Goal: Task Accomplishment & Management: Manage account settings

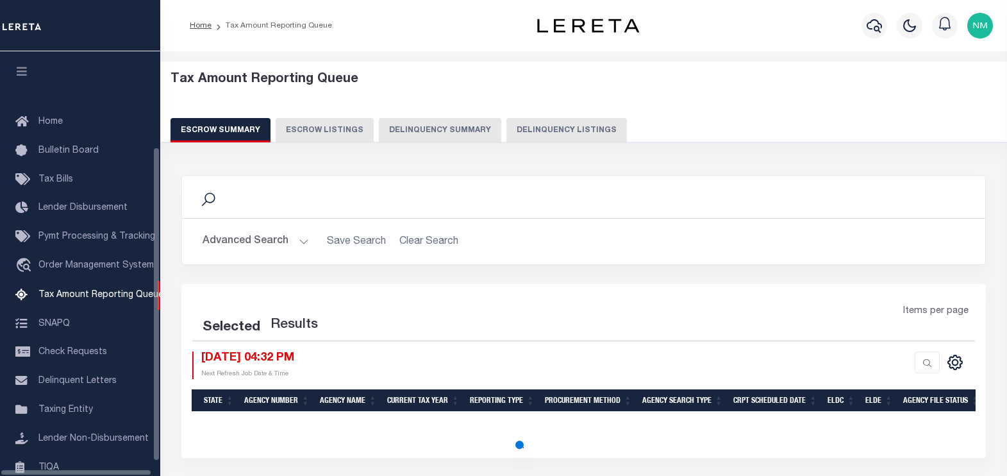
click at [545, 133] on button "Delinquency Listings" at bounding box center [566, 130] width 120 height 24
select select "100"
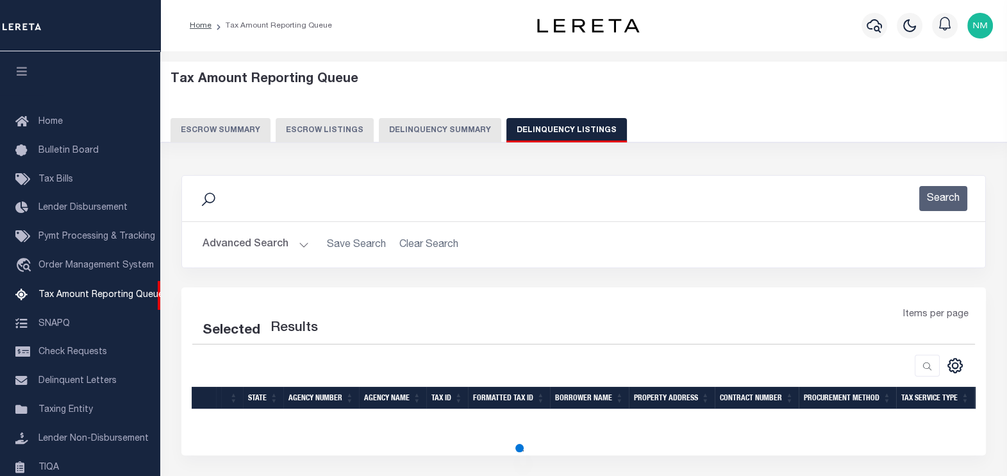
scroll to position [129, 0]
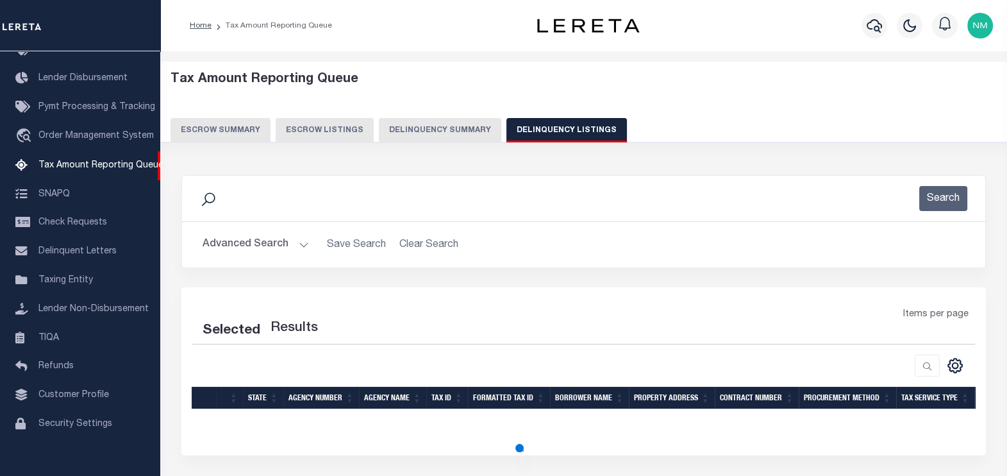
select select "100"
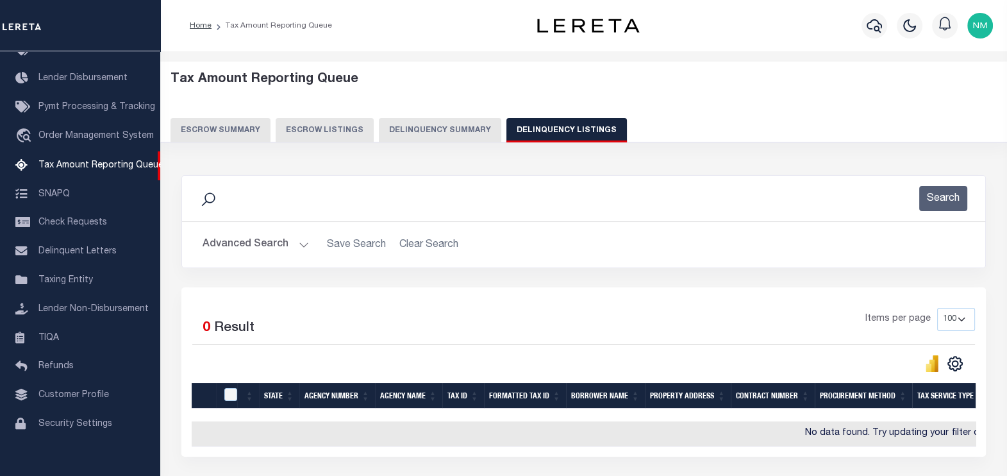
click at [247, 242] on button "Advanced Search" at bounding box center [256, 244] width 106 height 25
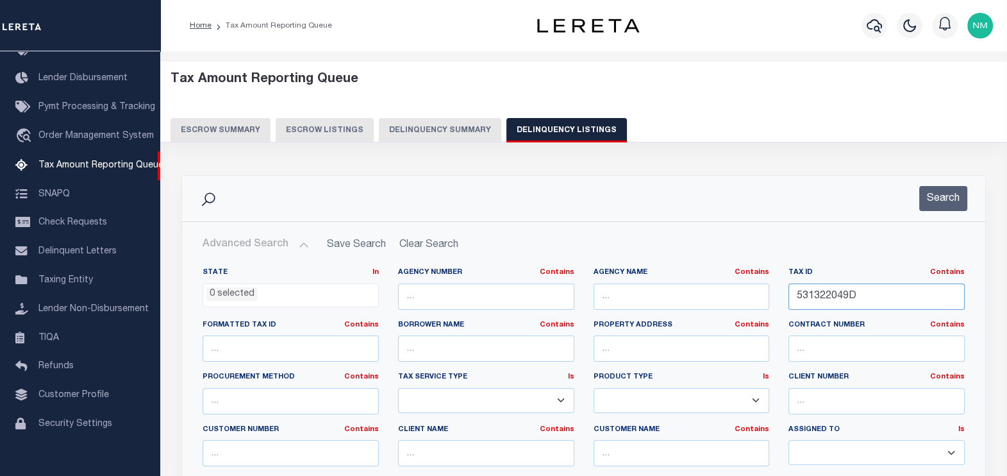
drag, startPoint x: 793, startPoint y: 296, endPoint x: 891, endPoint y: 294, distance: 97.4
click at [891, 294] on input "531322049D" at bounding box center [876, 296] width 176 height 26
paste input "101346770010005"
type input "101346770010005"
click at [941, 199] on button "Search" at bounding box center [943, 198] width 48 height 25
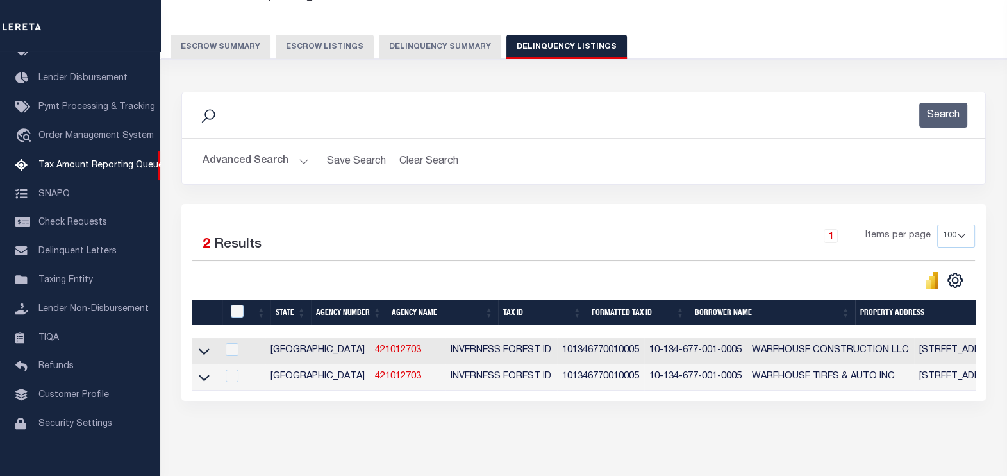
scroll to position [133, 0]
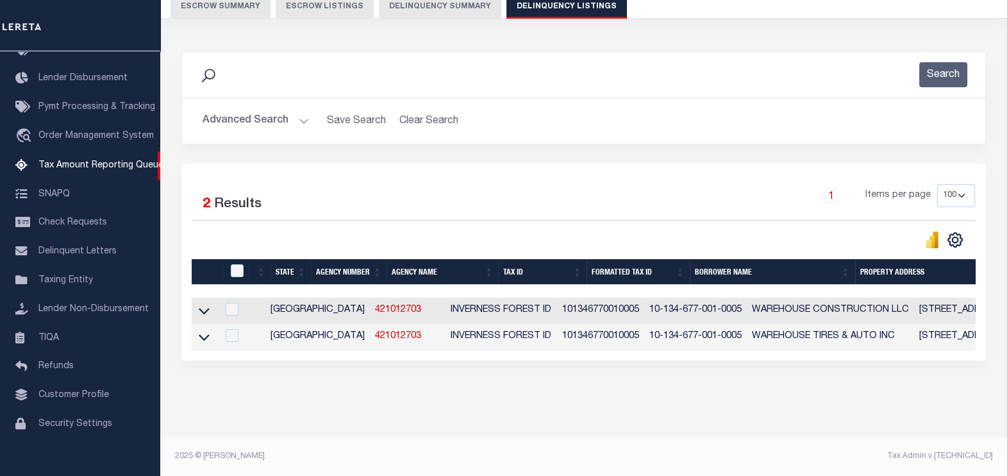
click at [201, 305] on icon at bounding box center [204, 310] width 11 height 13
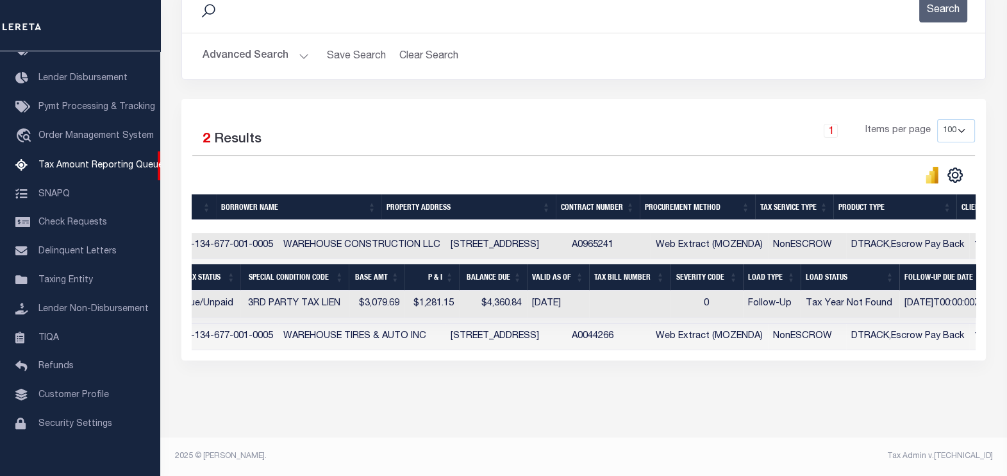
scroll to position [0, 163]
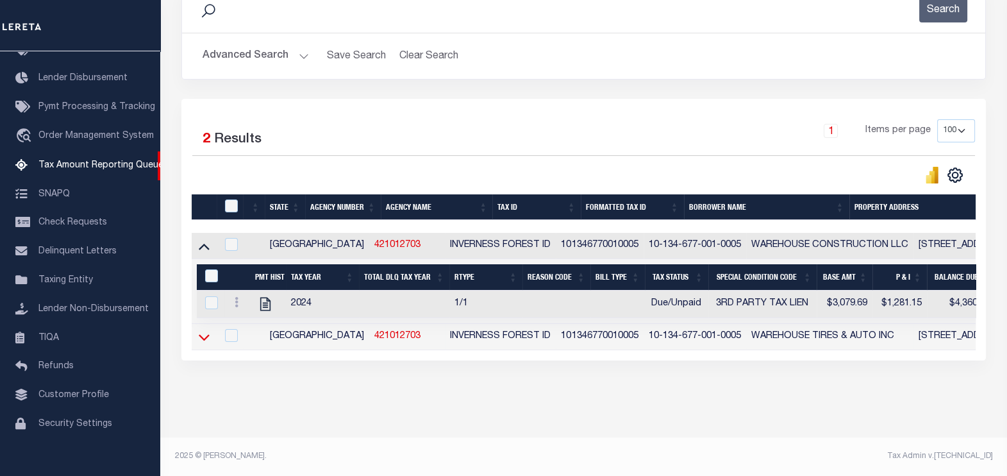
click at [203, 330] on icon at bounding box center [204, 336] width 11 height 13
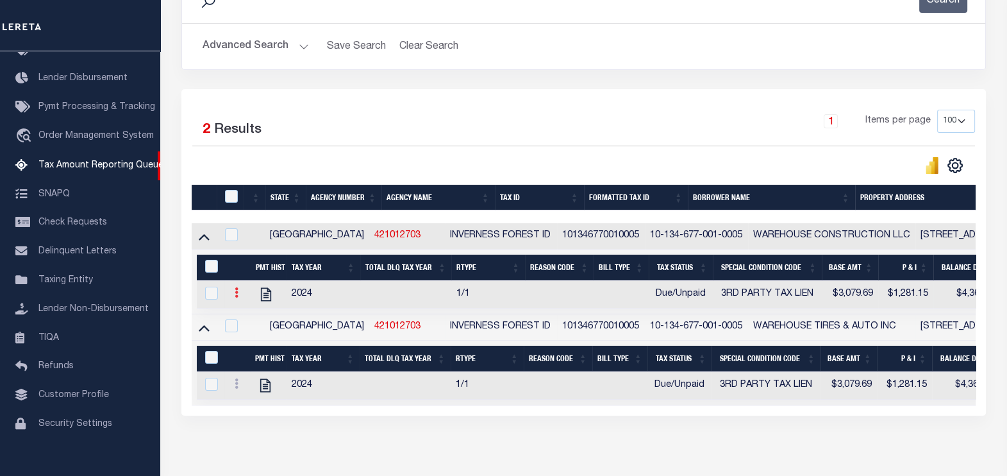
click at [235, 297] on icon at bounding box center [237, 292] width 4 height 10
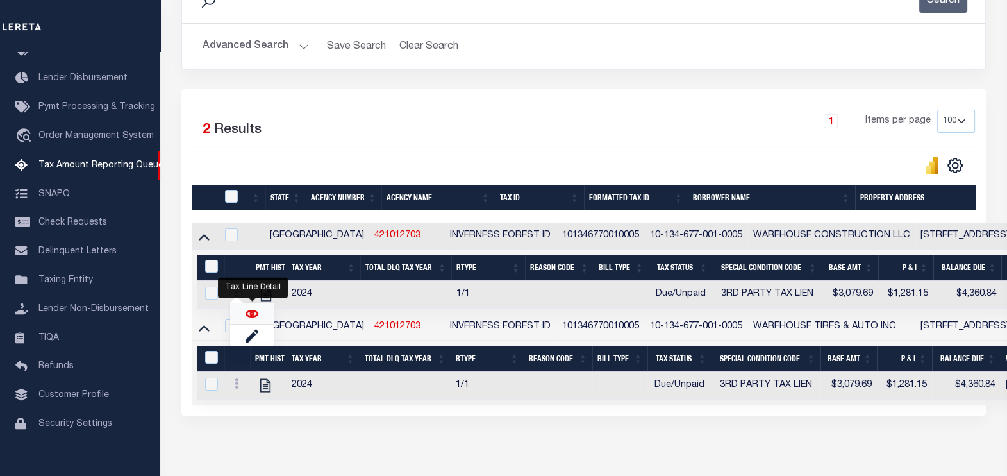
click at [245, 314] on img "" at bounding box center [251, 313] width 13 height 13
checkbox input "true"
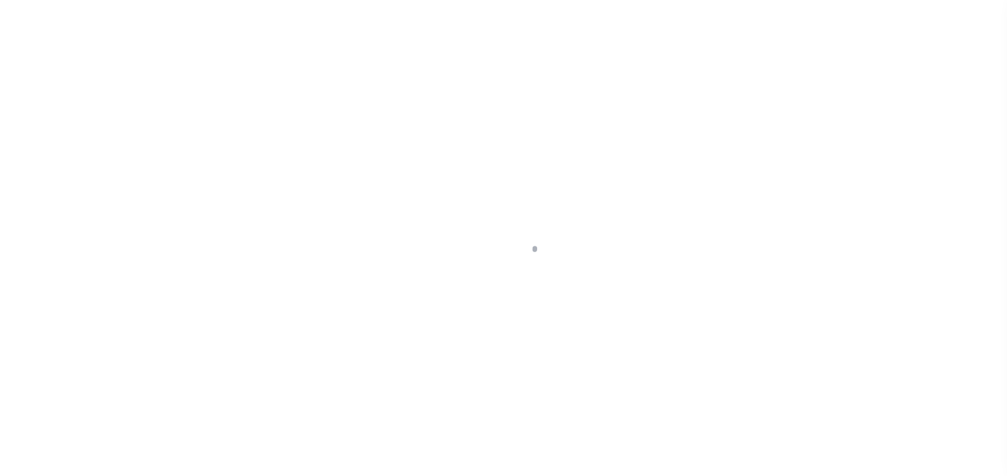
select select "DUE"
select select "20"
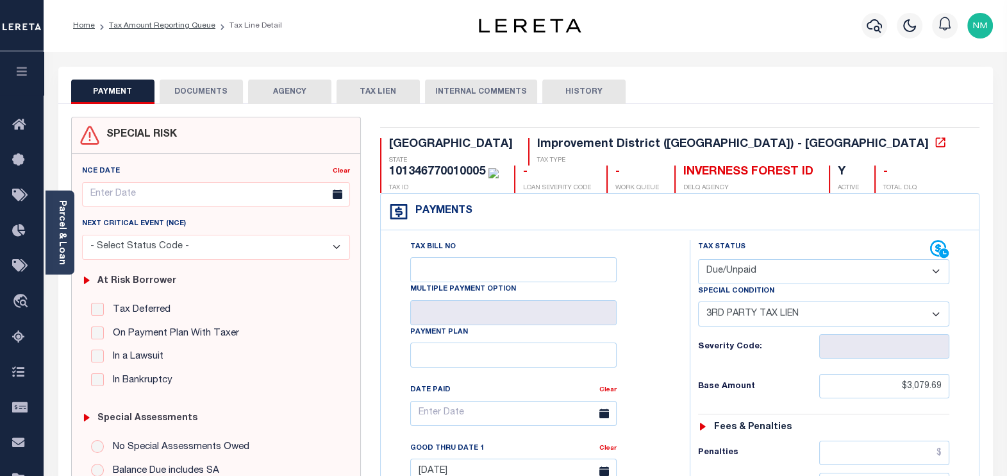
click at [721, 272] on select "- Select Status Code - Open Due/Unpaid Paid Incomplete No Tax Due Internal Refu…" at bounding box center [824, 271] width 252 height 25
click at [698, 259] on select "- Select Status Code - Open Due/Unpaid Paid Incomplete No Tax Due Internal Refu…" at bounding box center [824, 271] width 252 height 25
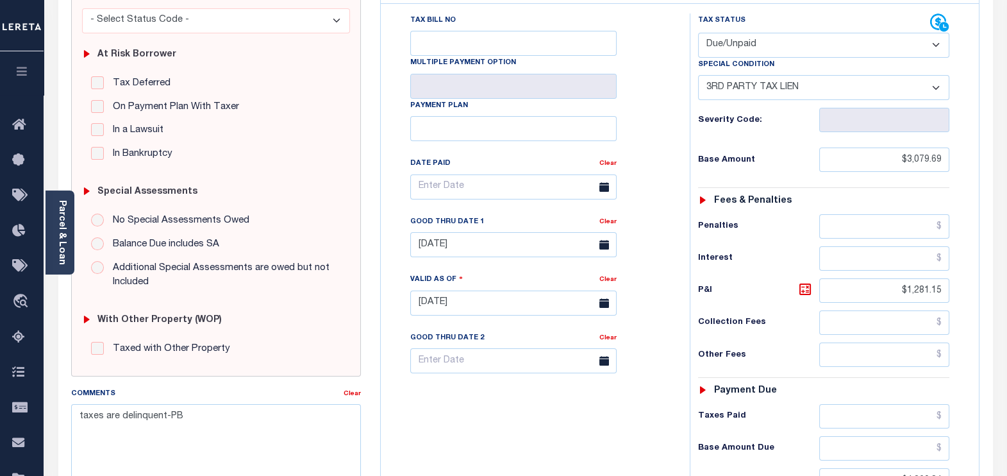
scroll to position [240, 0]
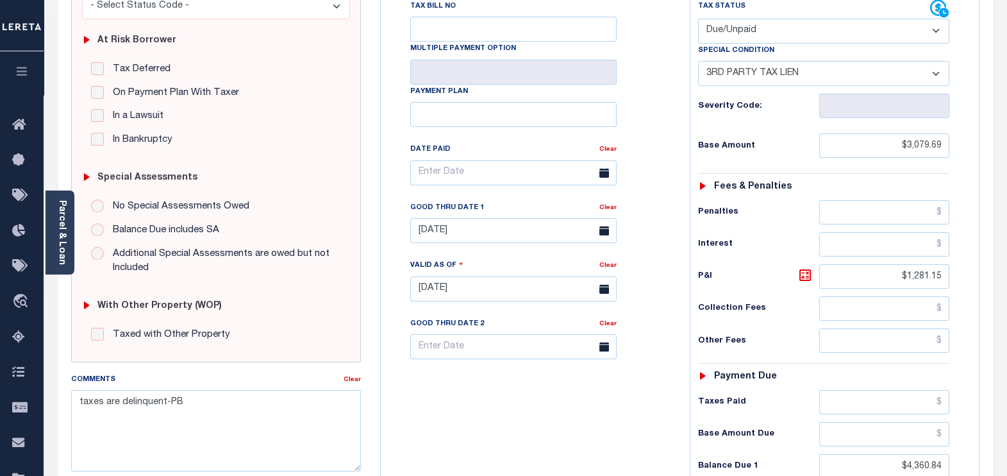
click at [608, 235] on icon at bounding box center [604, 231] width 10 height 10
click at [604, 234] on icon at bounding box center [604, 231] width 10 height 10
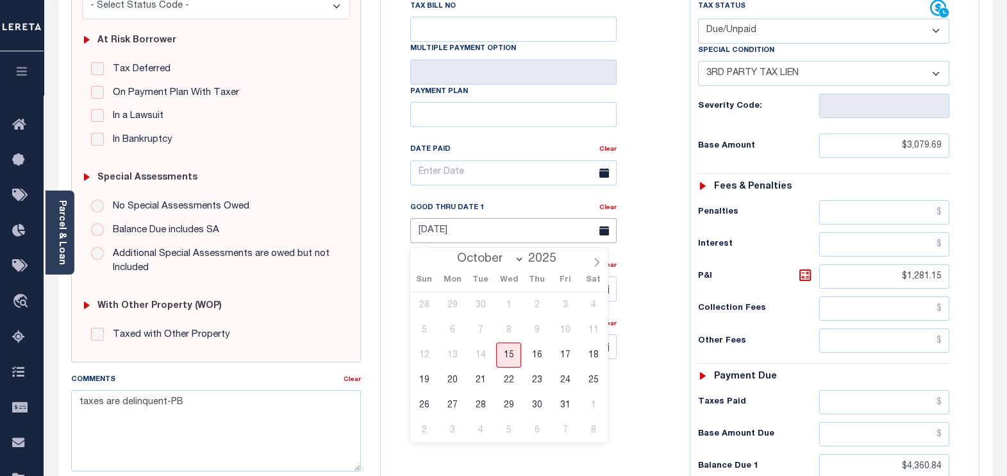
click at [418, 229] on input "[DATE]" at bounding box center [513, 230] width 206 height 25
click at [495, 259] on select "October November December" at bounding box center [488, 258] width 74 height 13
click at [562, 404] on span "31" at bounding box center [564, 404] width 25 height 25
type input "[DATE]"
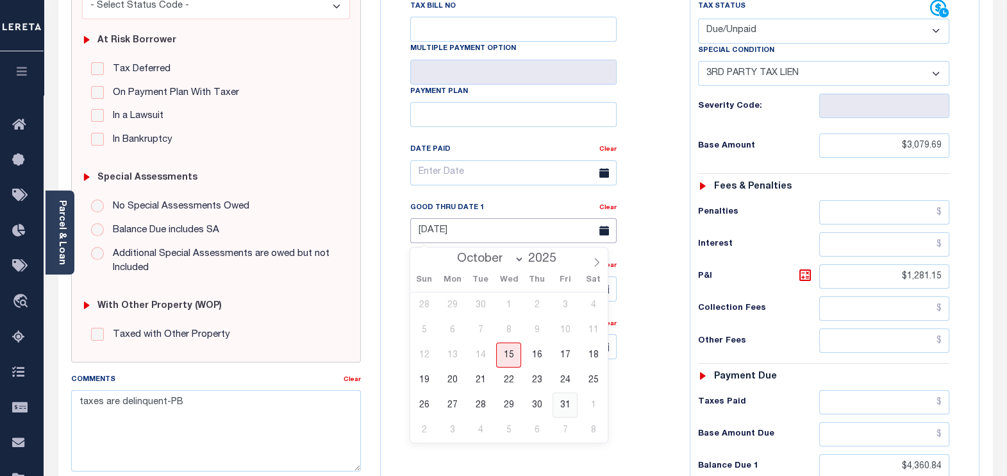
type input "[DATE]"
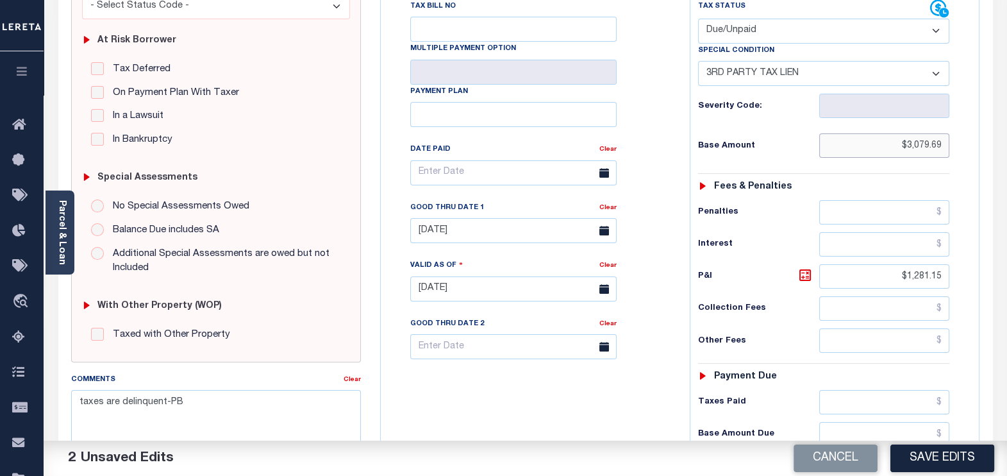
drag, startPoint x: 907, startPoint y: 144, endPoint x: 943, endPoint y: 149, distance: 36.8
click at [943, 149] on input "$3,079.69" at bounding box center [884, 145] width 130 height 24
drag, startPoint x: 907, startPoint y: 144, endPoint x: 938, endPoint y: 142, distance: 30.9
click at [938, 142] on input "$3,079.69" at bounding box center [884, 145] width 130 height 24
click at [941, 144] on input "$3,079.69" at bounding box center [884, 145] width 130 height 24
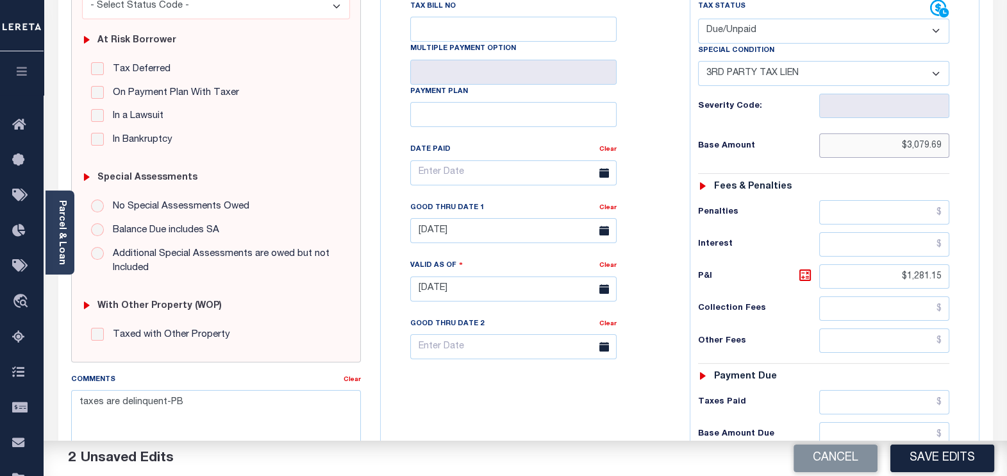
drag, startPoint x: 907, startPoint y: 144, endPoint x: 943, endPoint y: 147, distance: 36.0
click at [943, 147] on input "$3,079.69" at bounding box center [884, 145] width 130 height 24
paste input "text"
type input "$3,079.69"
drag, startPoint x: 907, startPoint y: 276, endPoint x: 942, endPoint y: 276, distance: 34.6
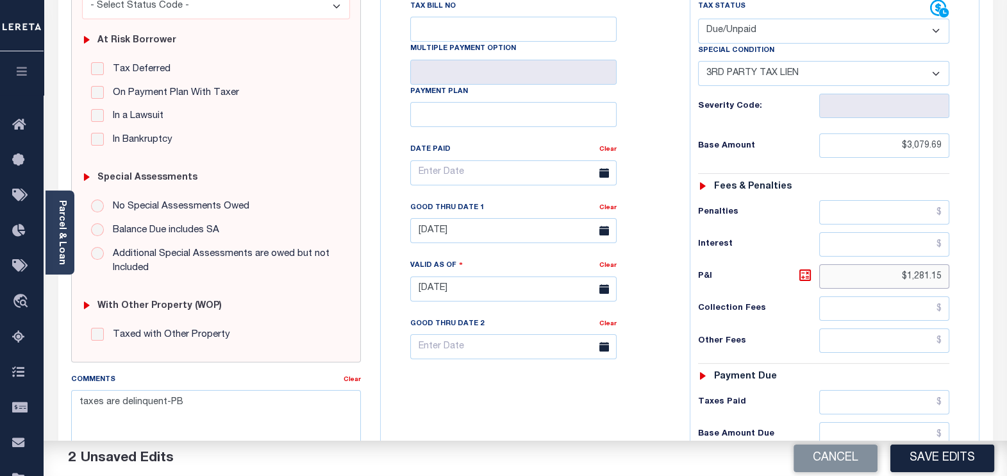
click at [942, 276] on input "$1,281.15" at bounding box center [884, 276] width 130 height 24
drag, startPoint x: 900, startPoint y: 274, endPoint x: 947, endPoint y: 272, distance: 46.8
click at [947, 272] on input "$1,281.15" at bounding box center [884, 276] width 130 height 24
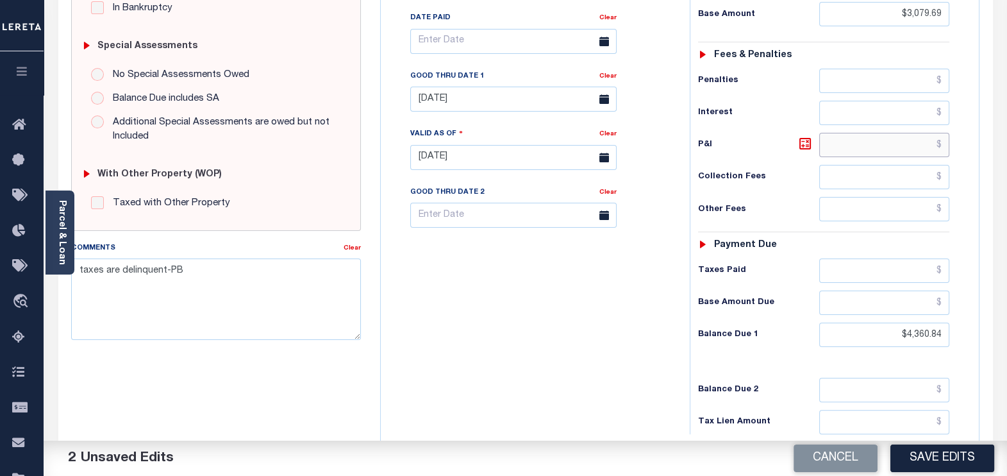
scroll to position [401, 0]
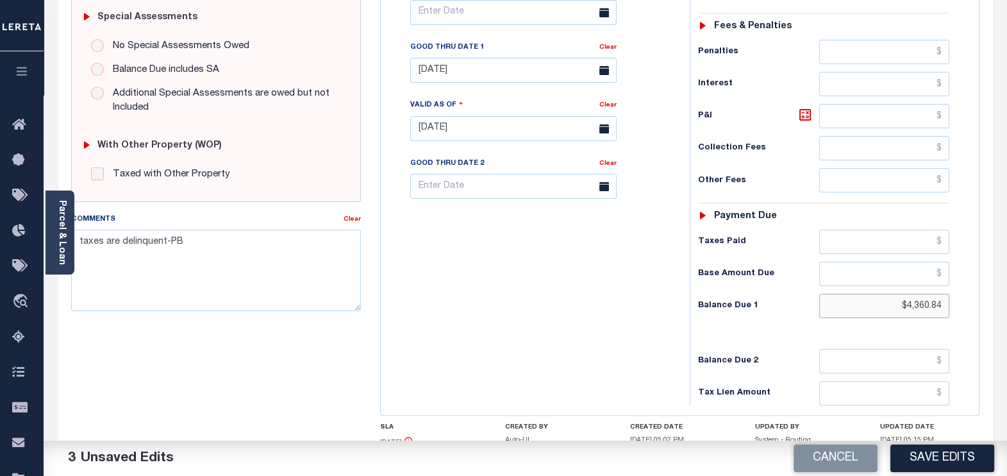
drag, startPoint x: 900, startPoint y: 300, endPoint x: 948, endPoint y: 297, distance: 48.8
click at [948, 297] on input "$4,360.84" at bounding box center [884, 306] width 130 height 24
paste input "4471.70"
type input "$4,471.70"
click at [802, 117] on icon at bounding box center [804, 114] width 15 height 15
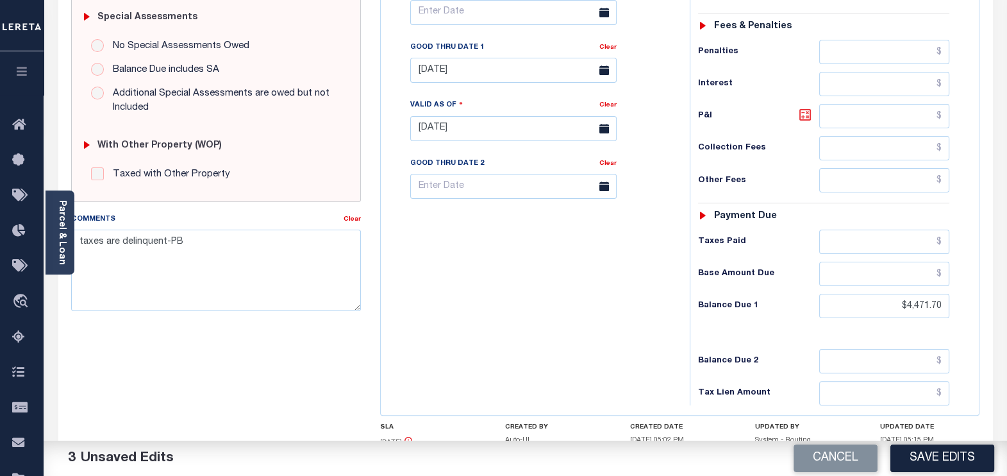
type input "$1,392.01"
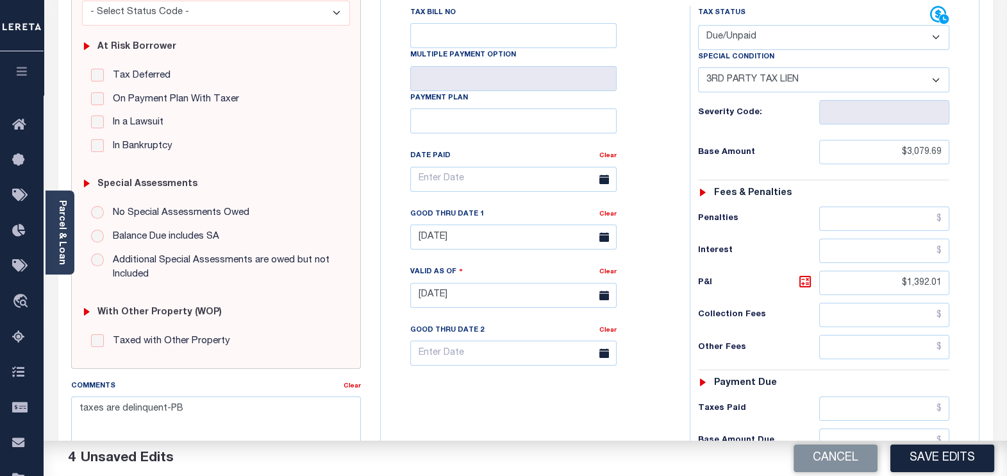
scroll to position [252, 0]
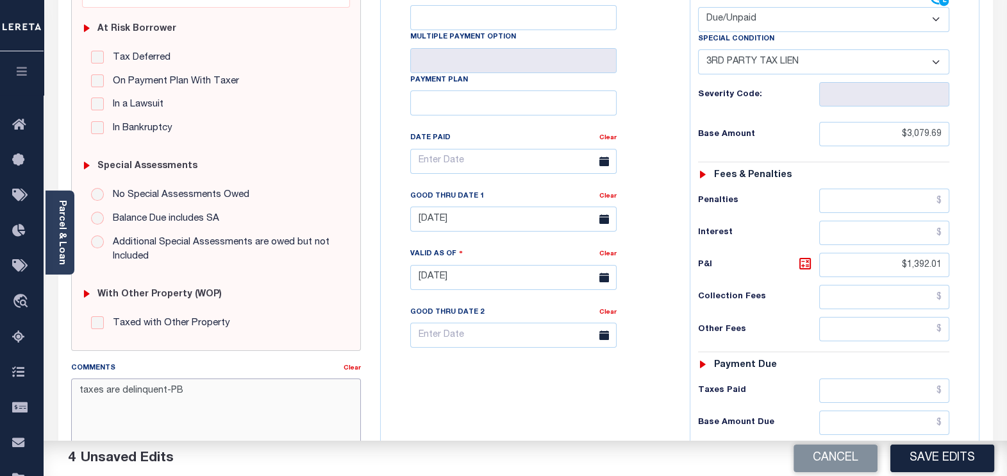
drag, startPoint x: 192, startPoint y: 391, endPoint x: 61, endPoint y: 388, distance: 130.8
click at [62, 388] on div "Comments Clear taxes are delinquent-PB" at bounding box center [217, 415] width 310 height 109
type textarea "a"
paste textarea "LUCIAN"
drag, startPoint x: 272, startPoint y: 389, endPoint x: 315, endPoint y: 393, distance: 43.2
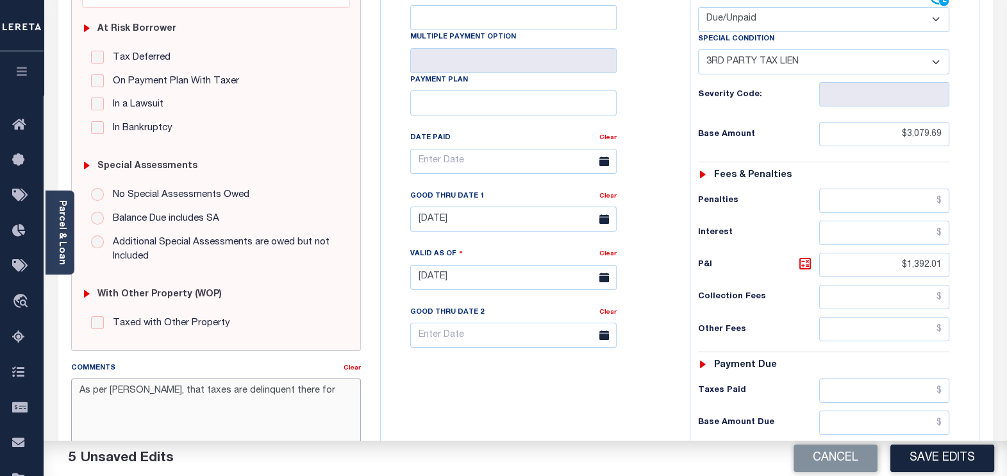
click at [315, 393] on textarea "As per TC- LUCIAN, that taxes are delinquent there for" at bounding box center [216, 418] width 290 height 81
click at [77, 390] on textarea "As per TC- LUCIAN, that taxes are delinquent" at bounding box center [216, 418] width 290 height 81
type textarea "tax information verified with TC. As per TC- LUCIAN, that taxes are delinquent"
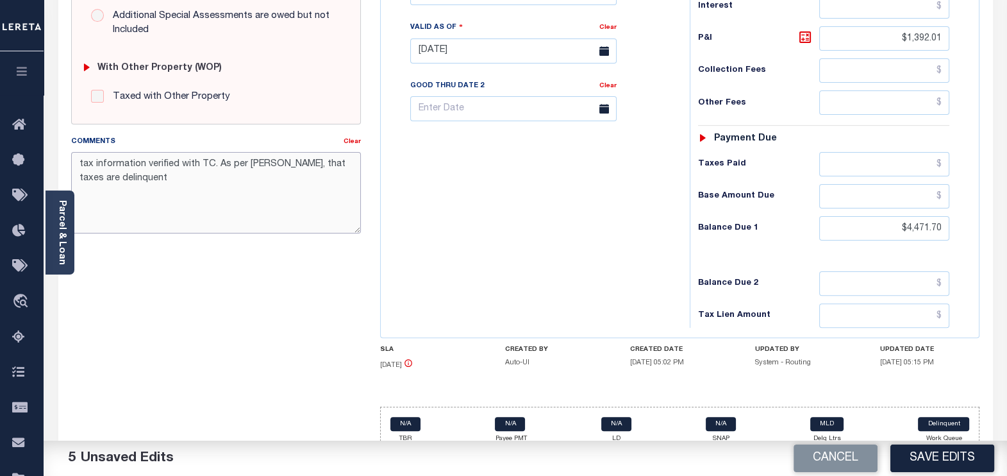
scroll to position [492, 0]
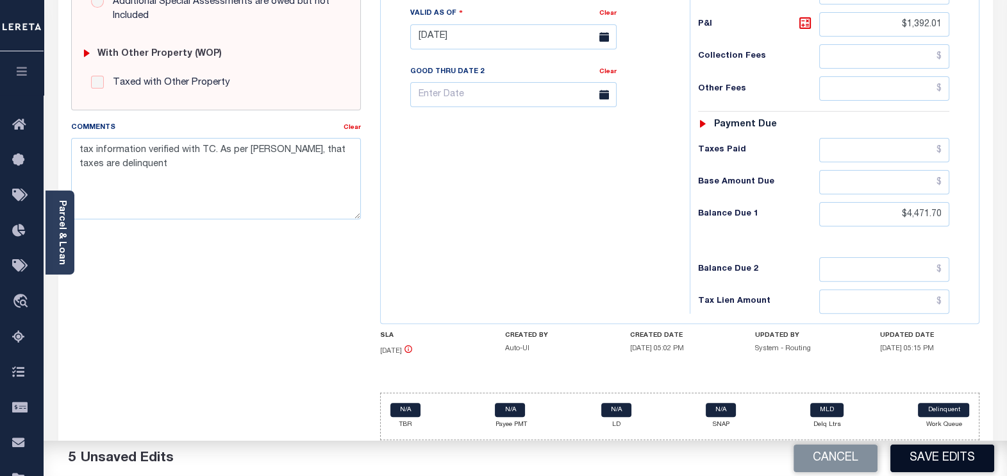
click at [931, 452] on button "Save Edits" at bounding box center [942, 458] width 104 height 28
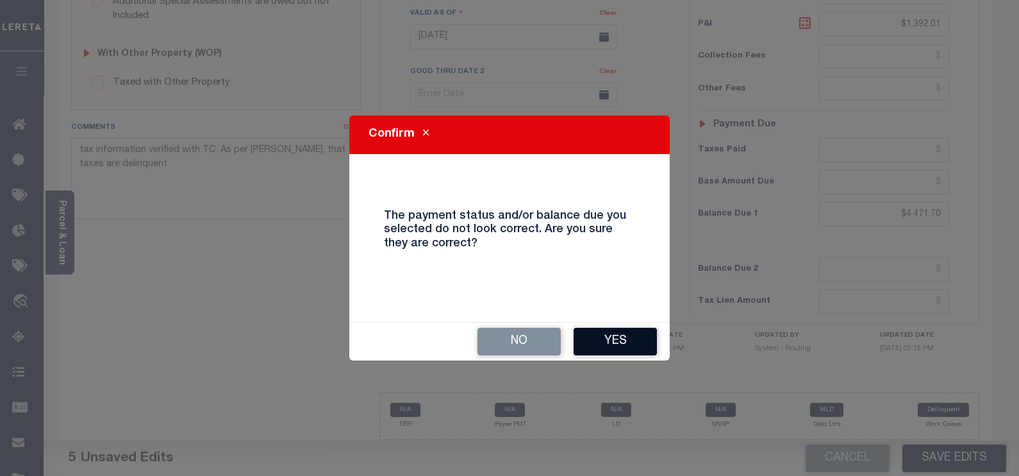
click at [626, 347] on button "Yes" at bounding box center [615, 341] width 83 height 28
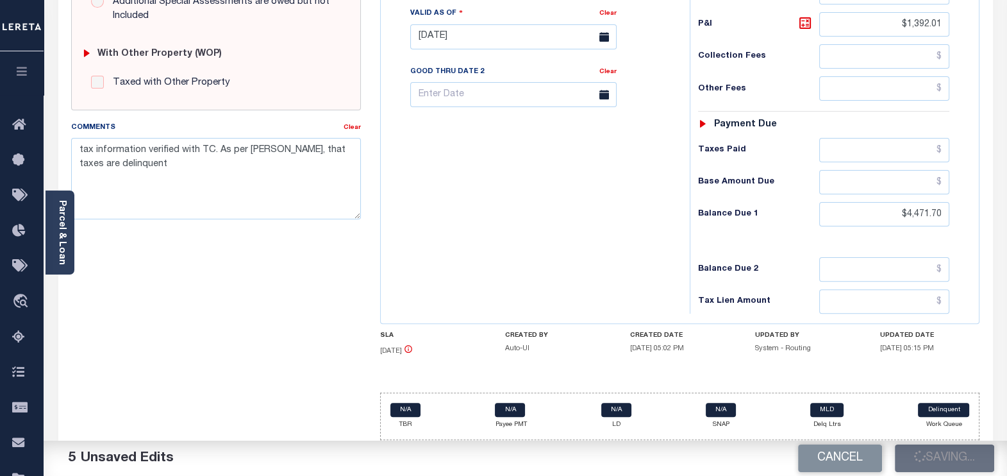
checkbox input "false"
type input "0"
type input "$3,079.69"
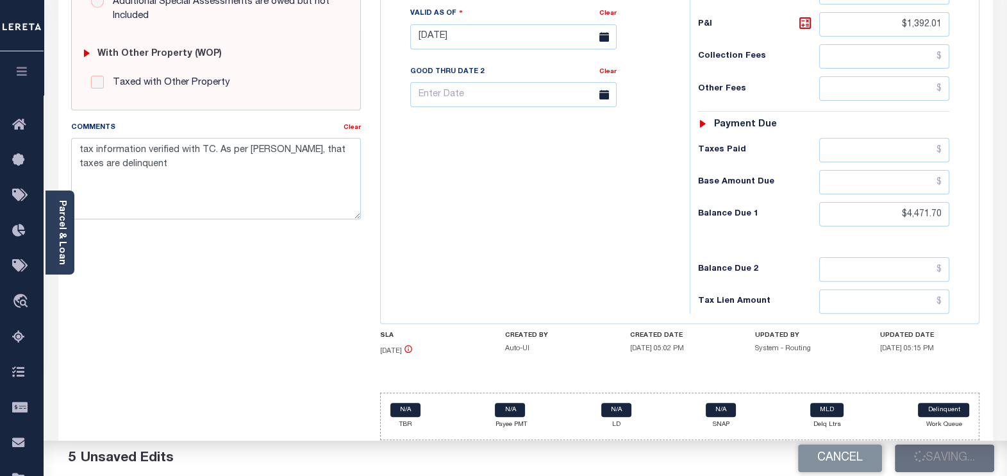
type input "$1,392.01"
type input "$4,471.7"
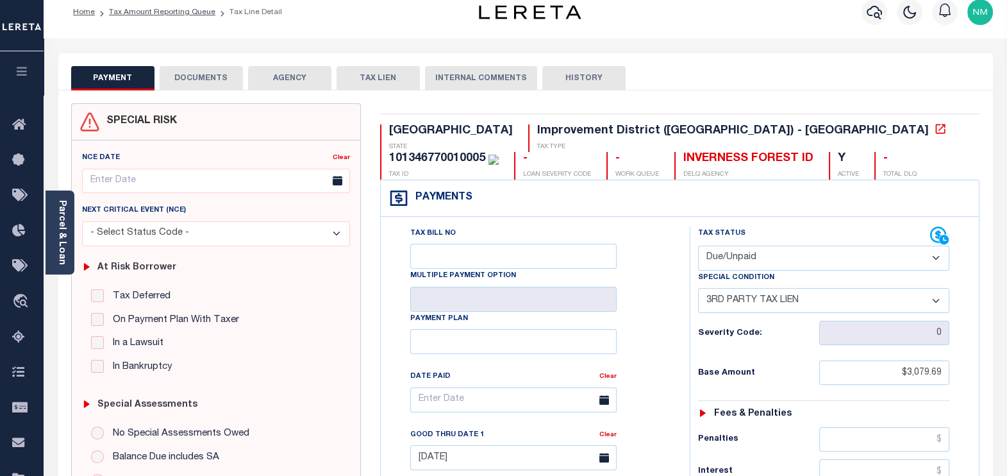
scroll to position [0, 0]
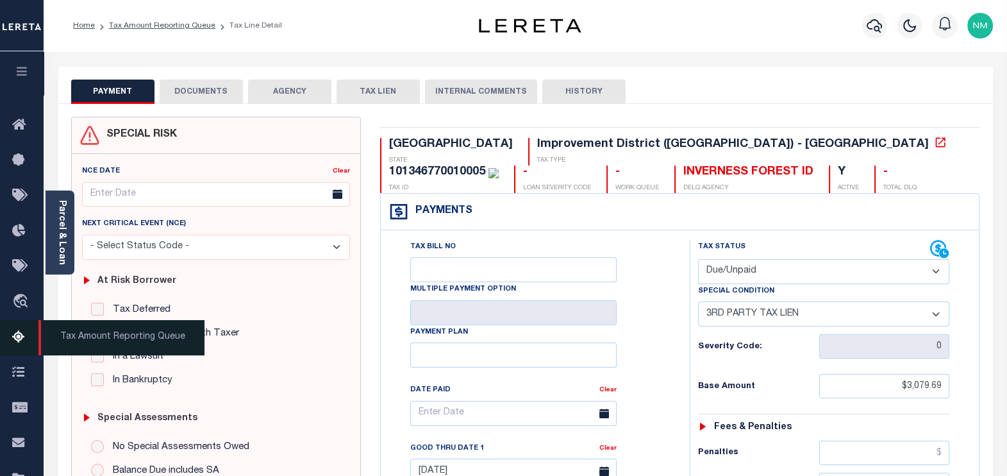
click at [83, 339] on span "Tax Amount Reporting Queue" at bounding box center [121, 337] width 166 height 35
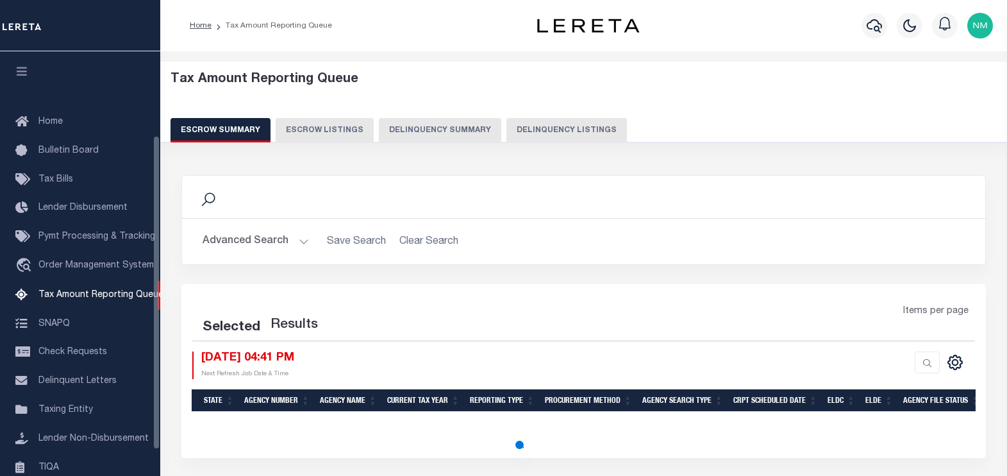
click at [546, 131] on button "Delinquency Listings" at bounding box center [566, 130] width 120 height 24
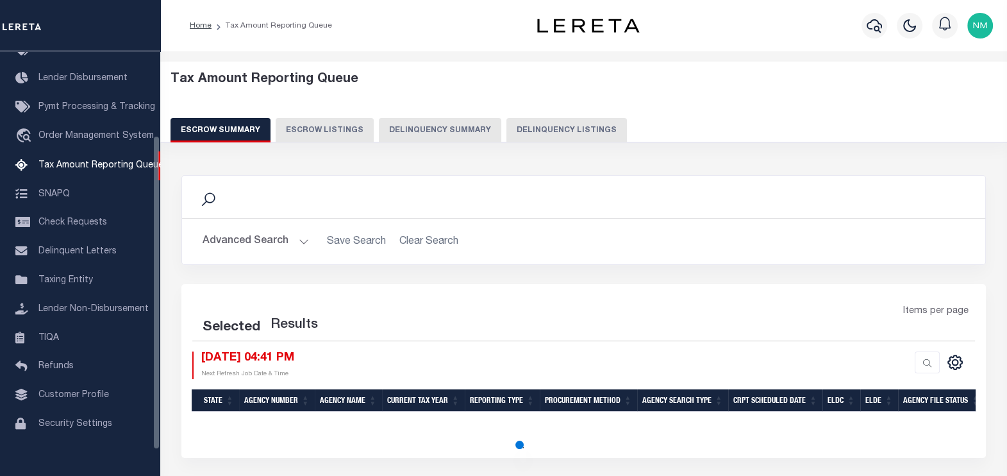
select select "100"
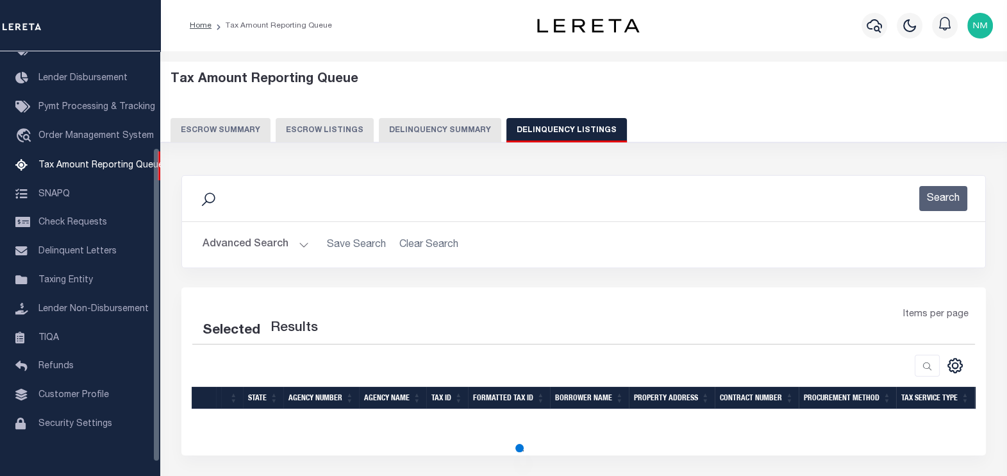
select select "100"
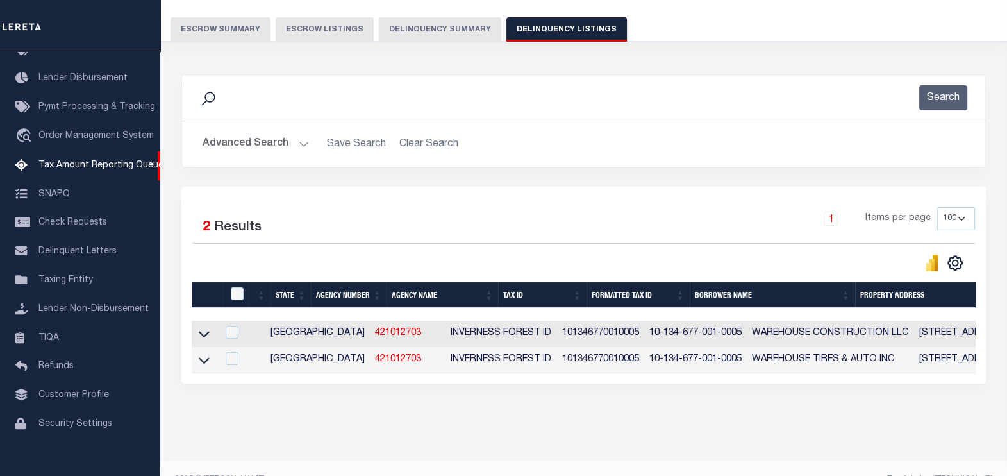
scroll to position [133, 0]
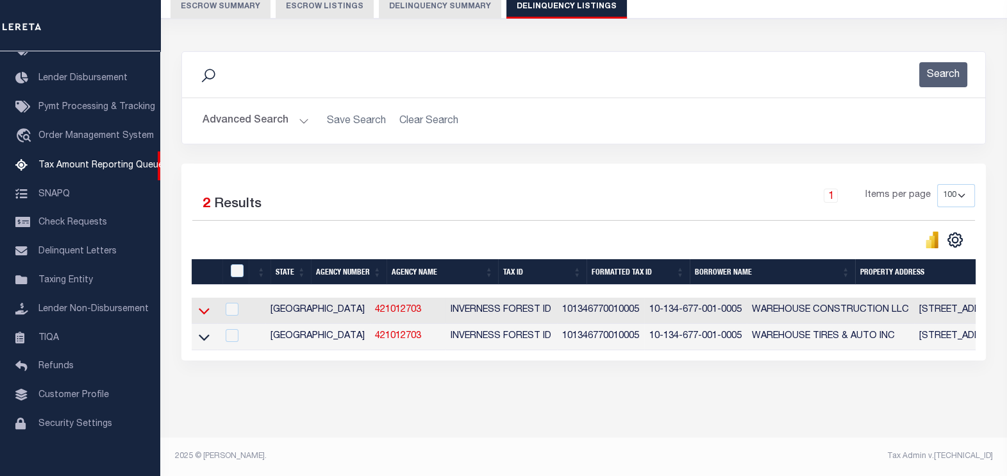
click at [200, 308] on icon at bounding box center [204, 311] width 11 height 6
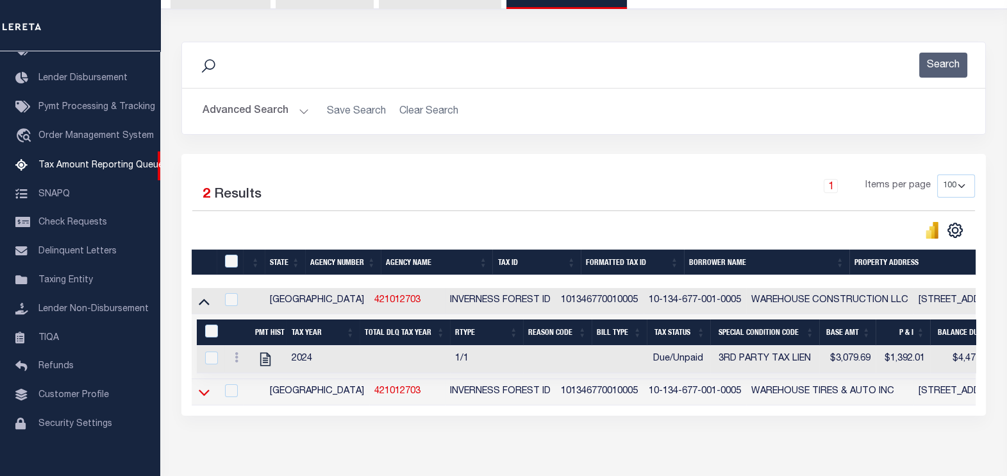
click at [205, 393] on icon at bounding box center [204, 391] width 11 height 13
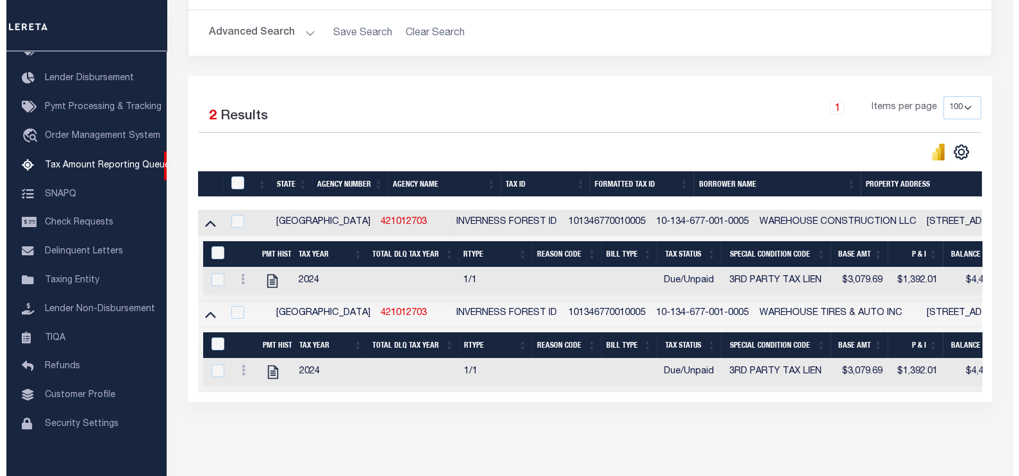
scroll to position [213, 0]
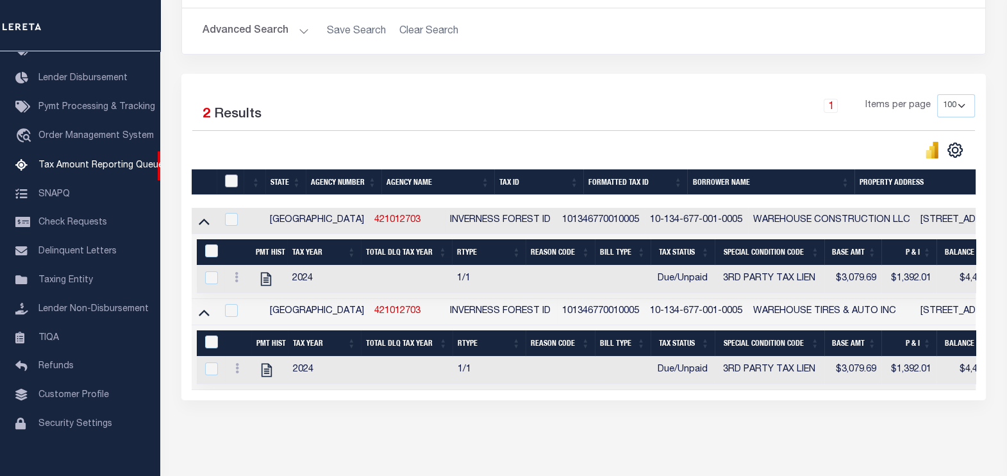
click at [236, 176] on input "checkbox" at bounding box center [231, 180] width 13 height 13
checkbox input "true"
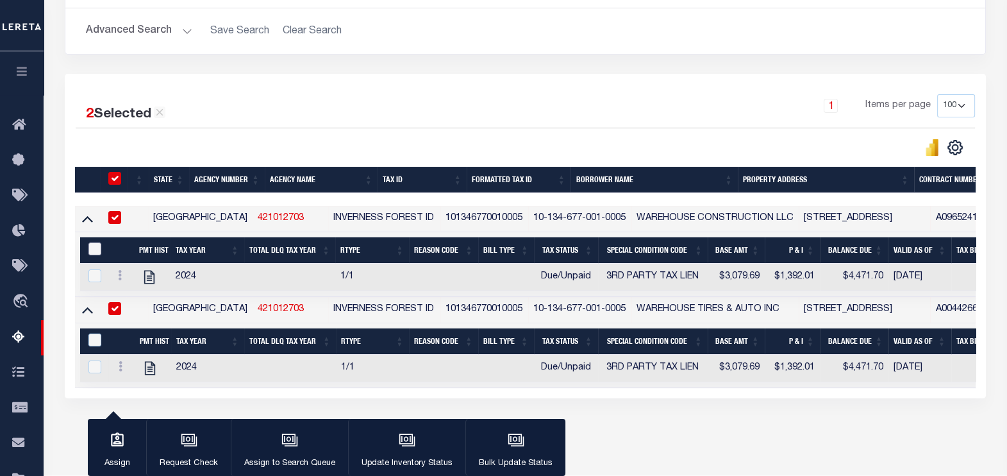
click at [97, 247] on input "&nbsp;" at bounding box center [94, 248] width 13 height 13
checkbox input "true"
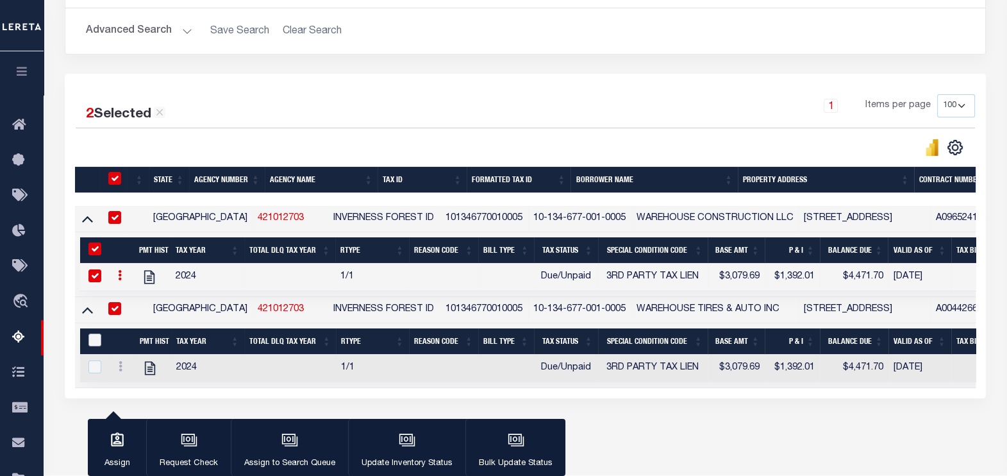
click at [93, 340] on input "&nbsp;" at bounding box center [94, 339] width 13 height 13
checkbox input "true"
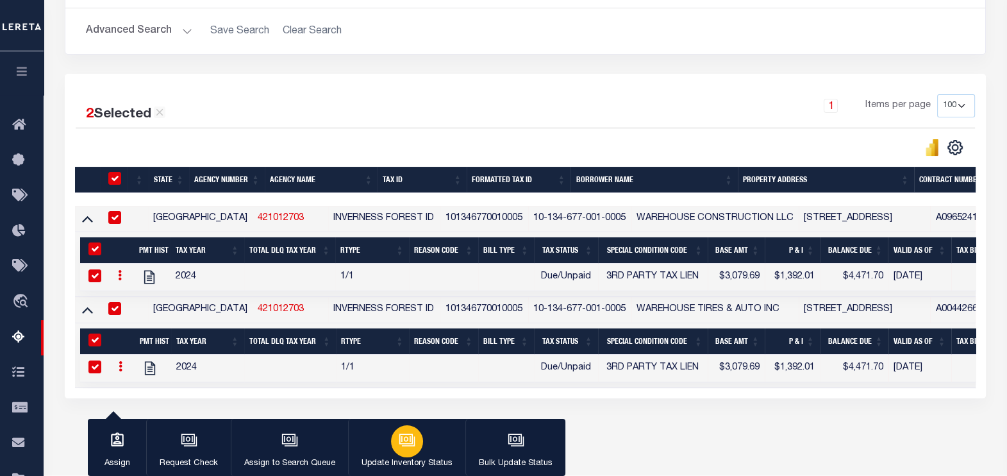
click at [391, 443] on div "button" at bounding box center [407, 441] width 32 height 32
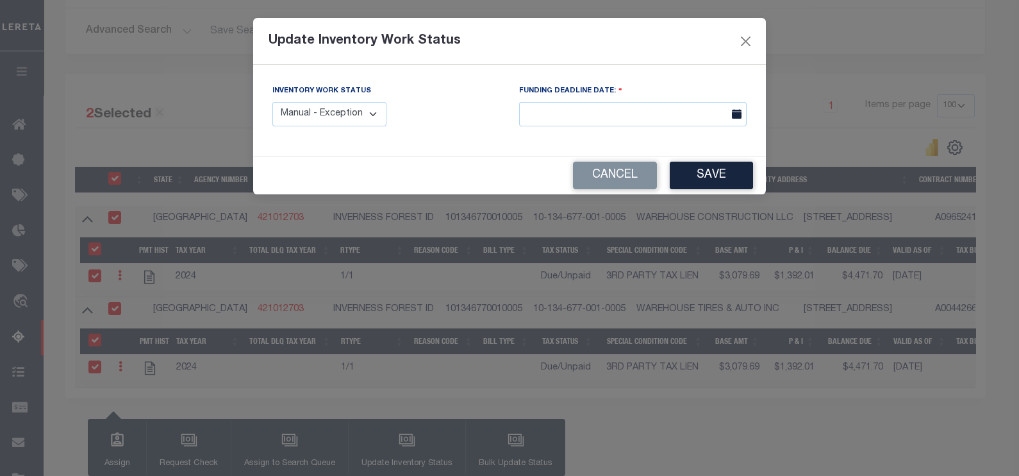
click at [322, 115] on select "Manual - Exception Pended - Awaiting Search Late Add Exception Completed" at bounding box center [329, 114] width 114 height 25
select select "4"
click at [272, 102] on select "Manual - Exception Pended - Awaiting Search Late Add Exception Completed" at bounding box center [329, 114] width 114 height 25
click at [683, 179] on button "Save" at bounding box center [711, 175] width 83 height 28
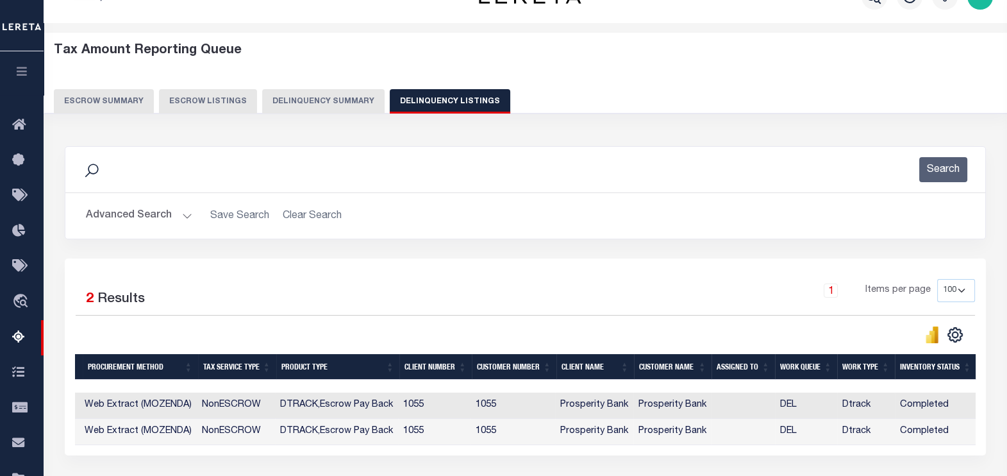
scroll to position [0, 0]
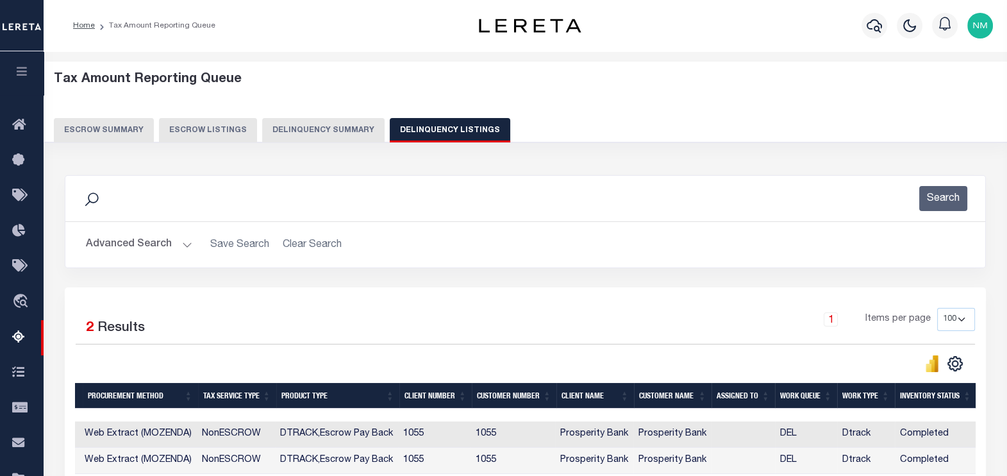
click at [400, 126] on button "Delinquency Listings" at bounding box center [450, 130] width 120 height 24
select select "100"
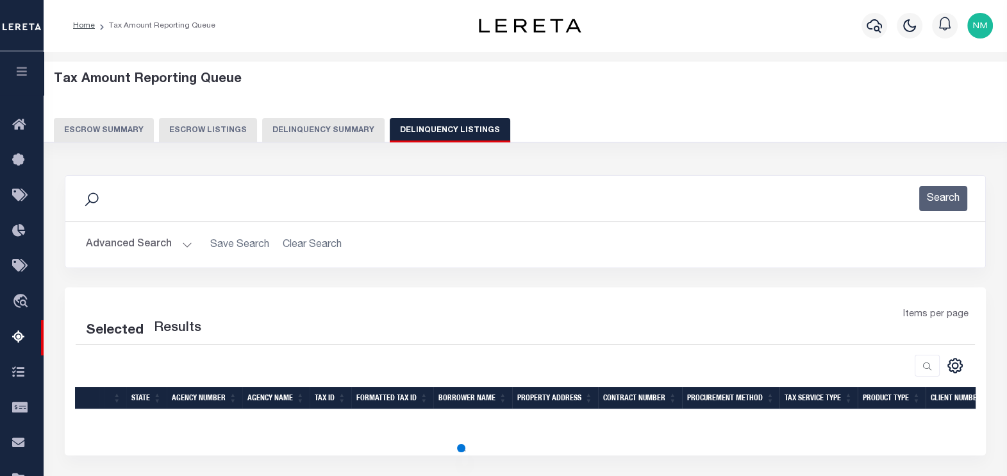
click at [135, 238] on button "Advanced Search" at bounding box center [139, 244] width 106 height 25
select select "100"
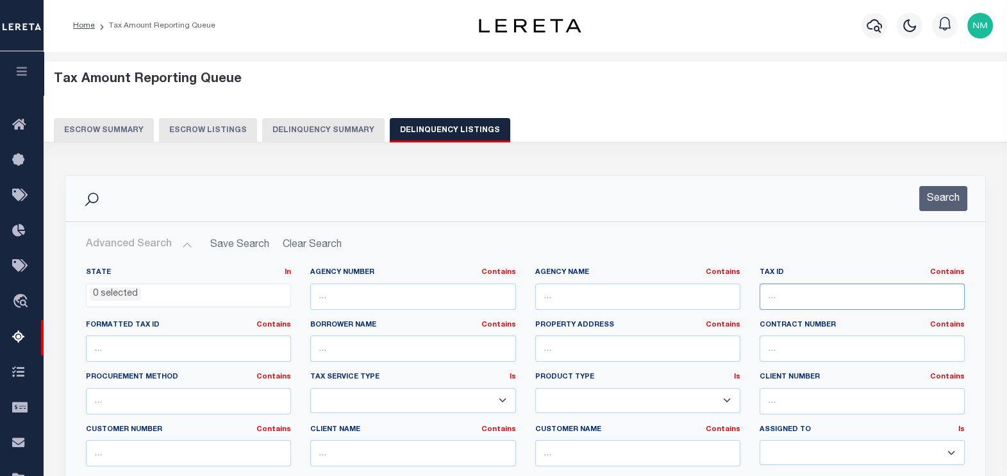
click at [785, 297] on input "text" at bounding box center [861, 296] width 205 height 26
paste input "110010100200200"
click at [933, 196] on button "Search" at bounding box center [943, 198] width 48 height 25
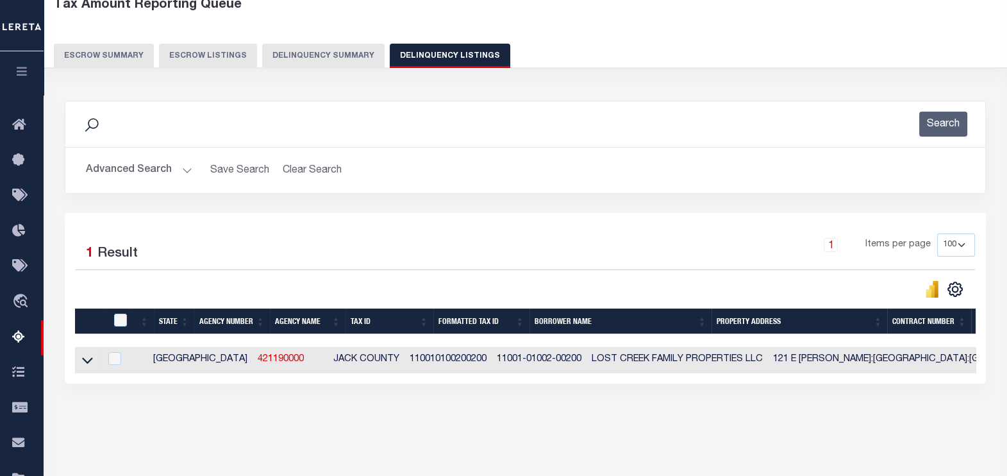
scroll to position [203, 0]
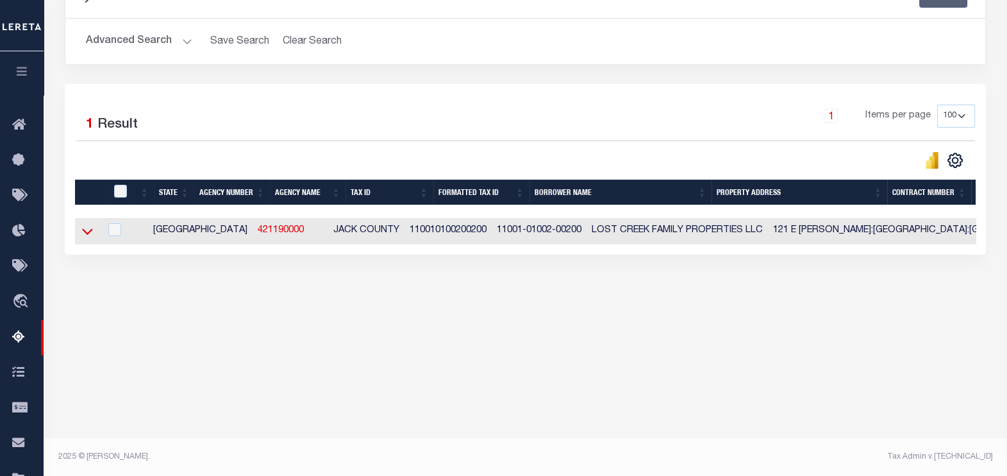
click at [90, 233] on icon at bounding box center [87, 232] width 11 height 6
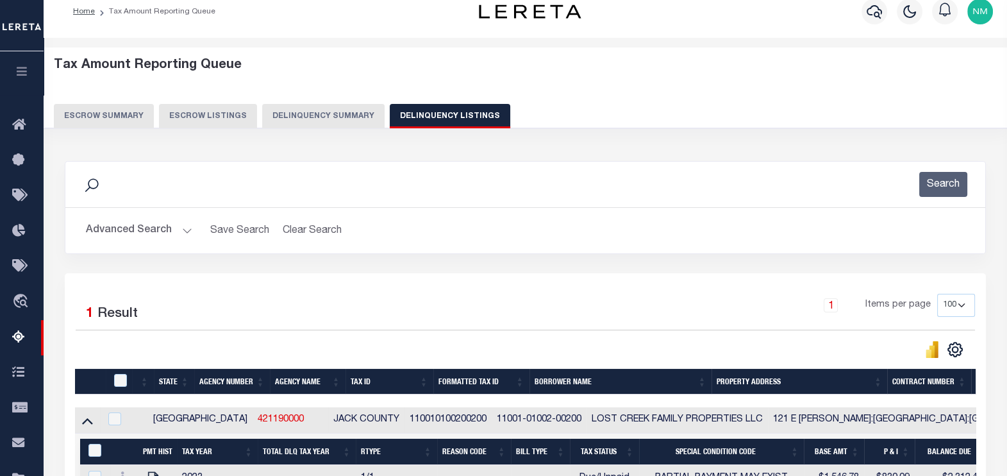
scroll to position [0, 0]
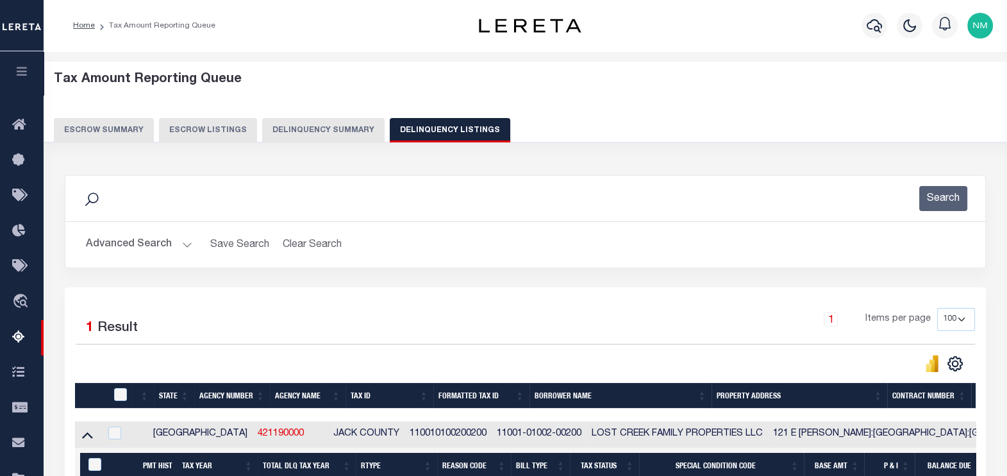
click at [106, 246] on button "Advanced Search" at bounding box center [139, 244] width 106 height 25
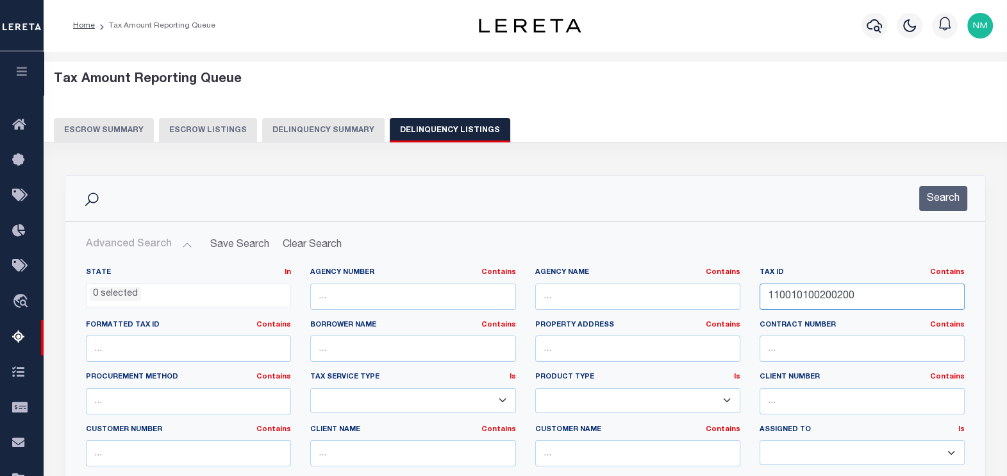
click at [786, 294] on input "110010100200200" at bounding box center [861, 296] width 205 height 26
paste input "40300000317"
type input "4030000031700"
click at [948, 198] on button "Search" at bounding box center [943, 198] width 48 height 25
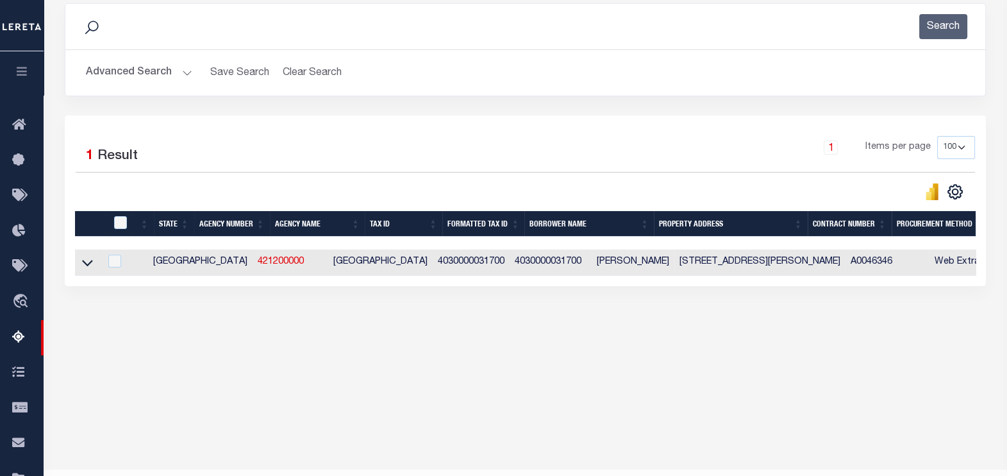
scroll to position [203, 0]
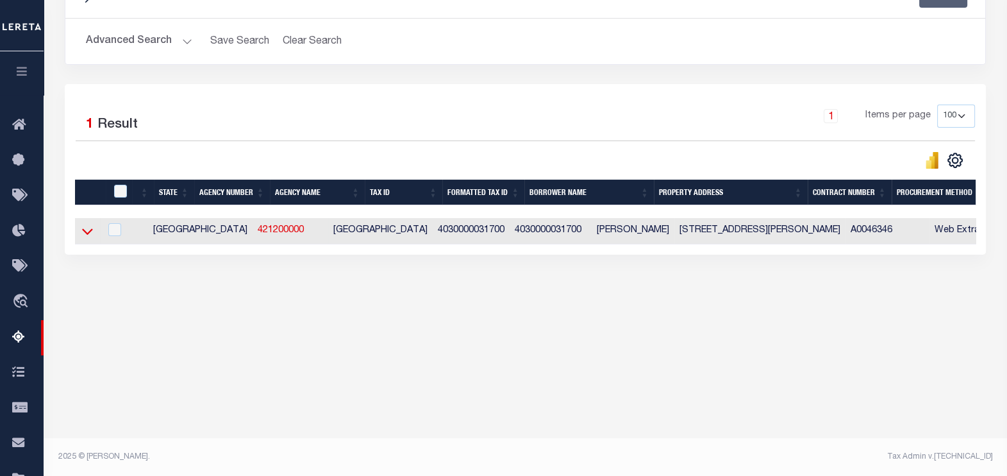
click at [86, 230] on icon at bounding box center [87, 230] width 11 height 13
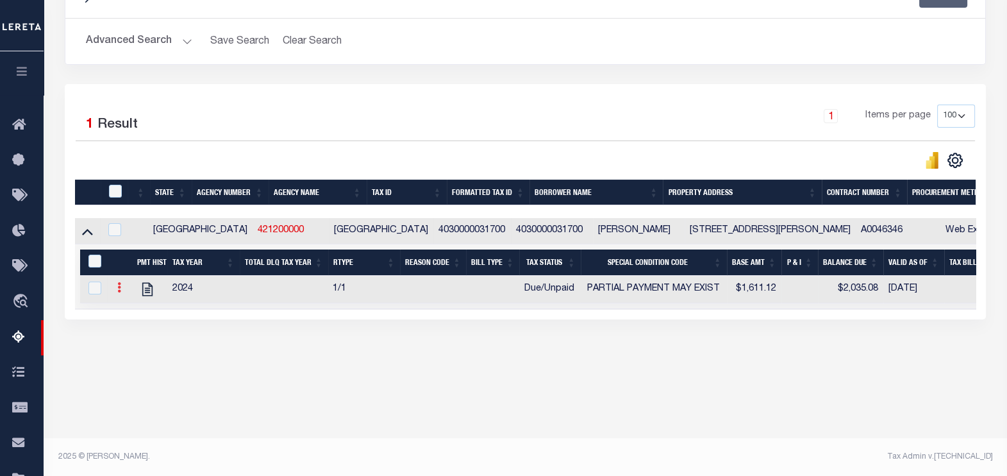
click at [121, 288] on link at bounding box center [119, 289] width 14 height 10
click at [131, 311] on img "" at bounding box center [134, 308] width 13 height 13
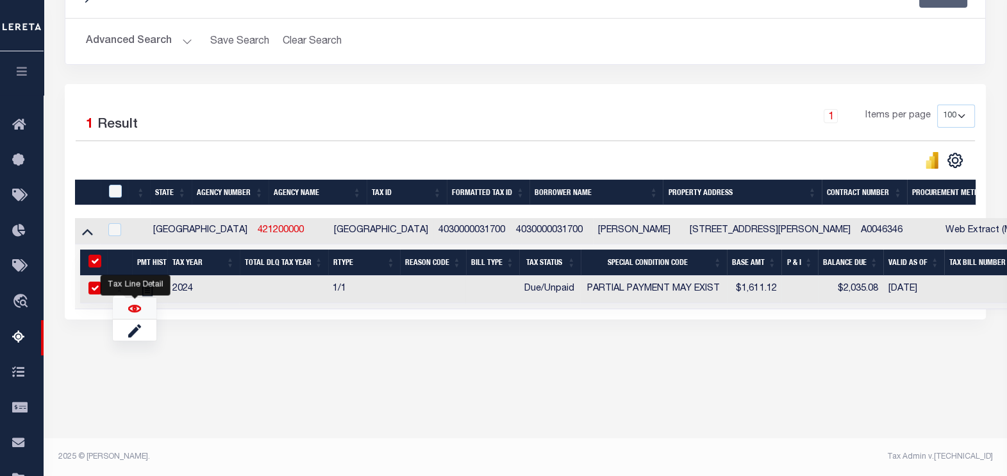
checkbox input "true"
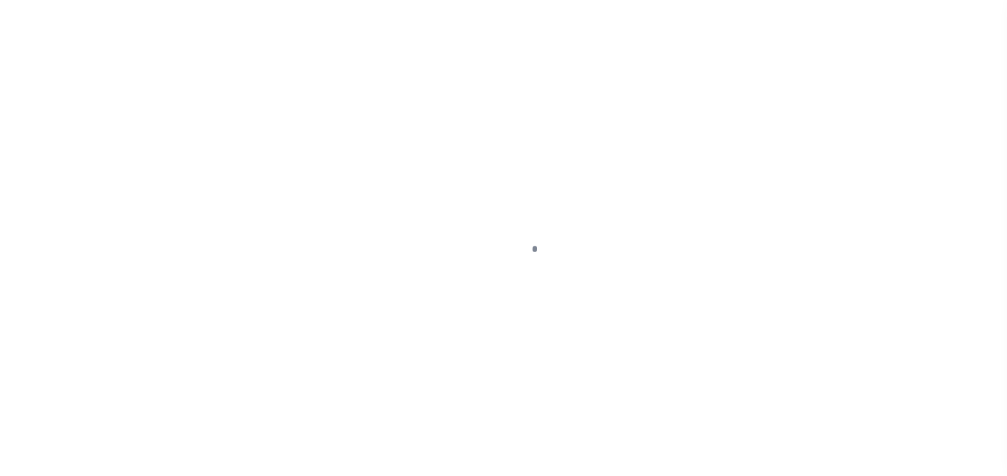
select select "DUE"
select select "15"
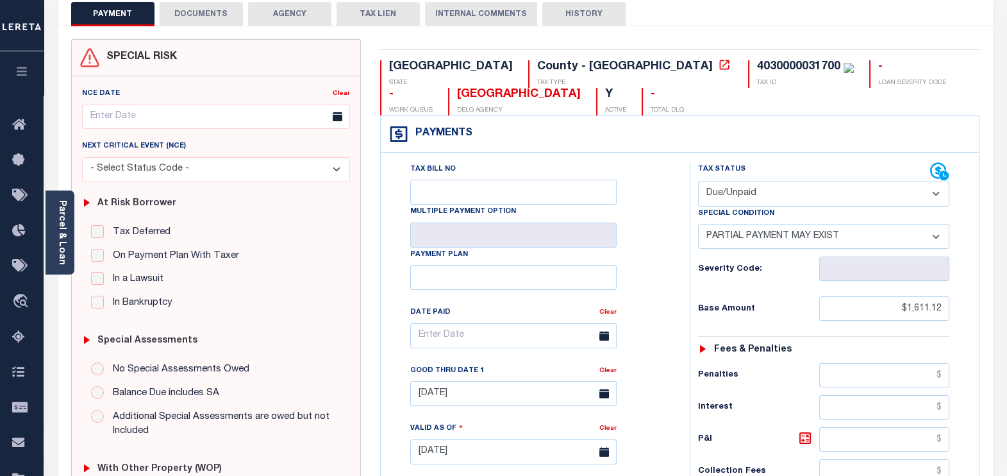
scroll to position [79, 0]
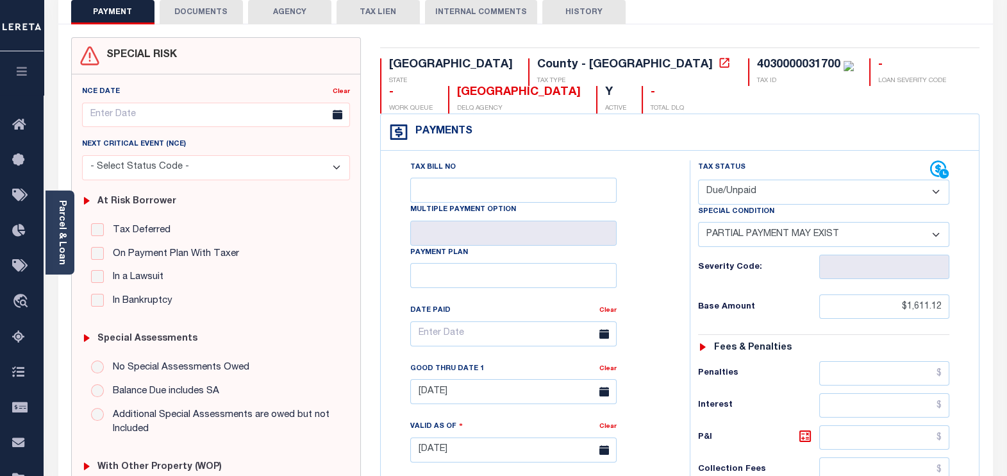
click at [718, 189] on select "- Select Status Code - Open Due/Unpaid Paid Incomplete No Tax Due Internal Refu…" at bounding box center [824, 191] width 252 height 25
click at [698, 179] on select "- Select Status Code - Open Due/Unpaid Paid Incomplete No Tax Due Internal Refu…" at bounding box center [824, 191] width 252 height 25
drag, startPoint x: 888, startPoint y: 305, endPoint x: 945, endPoint y: 311, distance: 58.0
click at [945, 311] on input "$1,611.12" at bounding box center [884, 306] width 130 height 24
paste input "601.5"
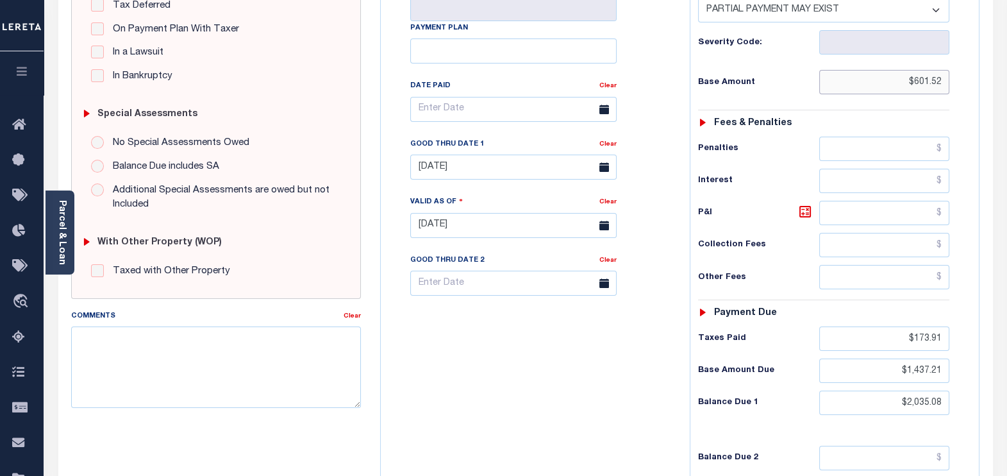
scroll to position [320, 0]
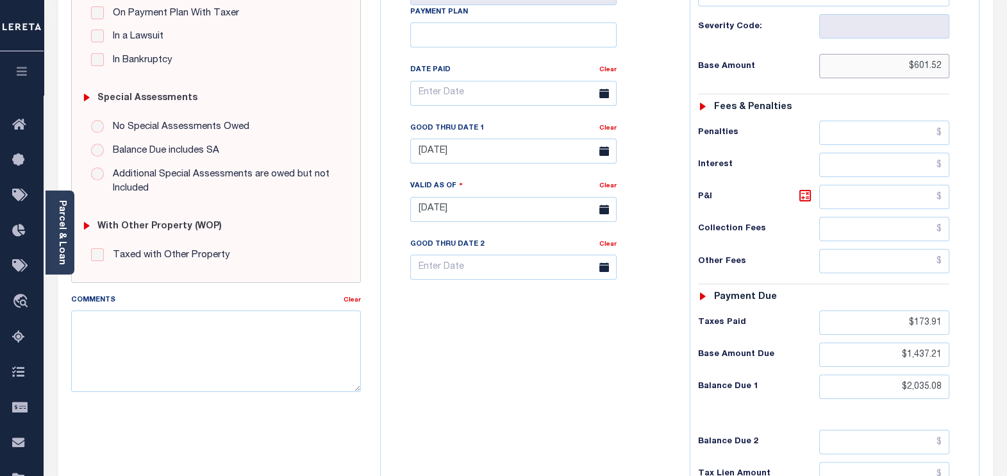
type input "$601.52"
type input "[DATE]"
click at [600, 154] on icon at bounding box center [604, 151] width 10 height 10
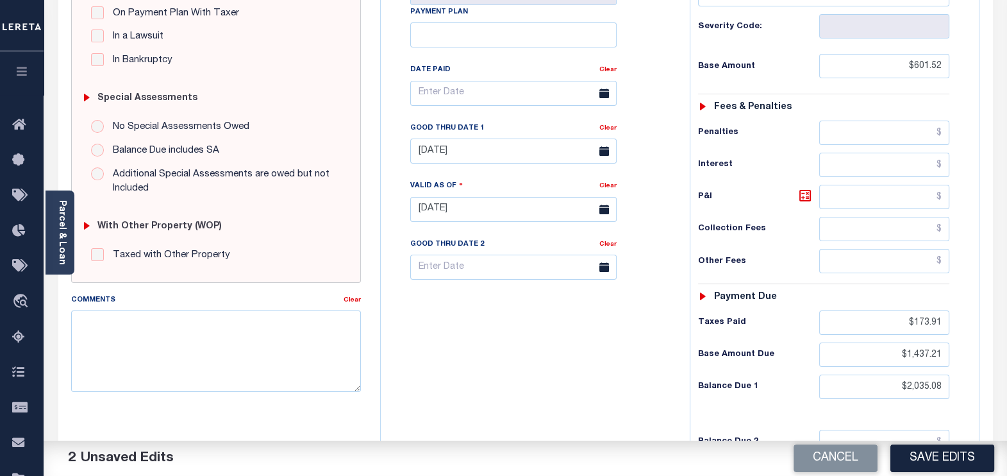
click at [600, 154] on icon at bounding box center [604, 151] width 10 height 10
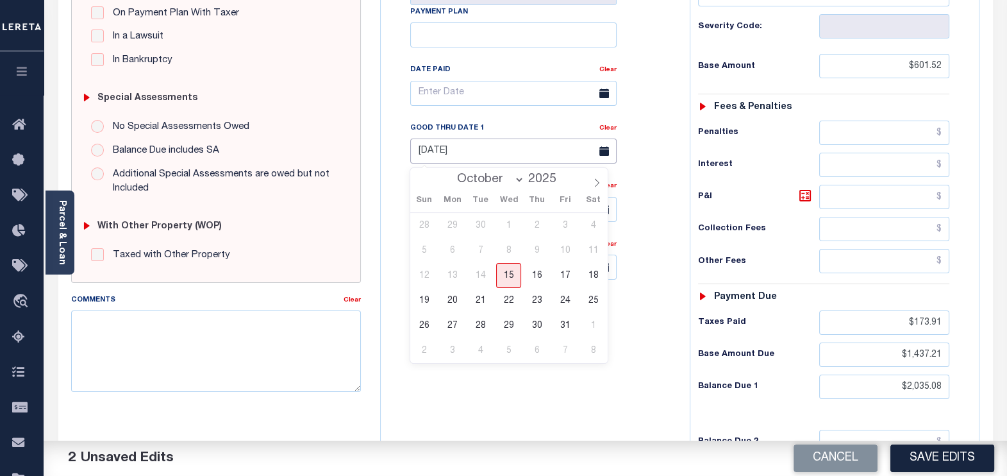
click at [458, 158] on input "[DATE]" at bounding box center [513, 150] width 206 height 25
click at [564, 329] on span "31" at bounding box center [564, 325] width 25 height 25
type input "[DATE]"
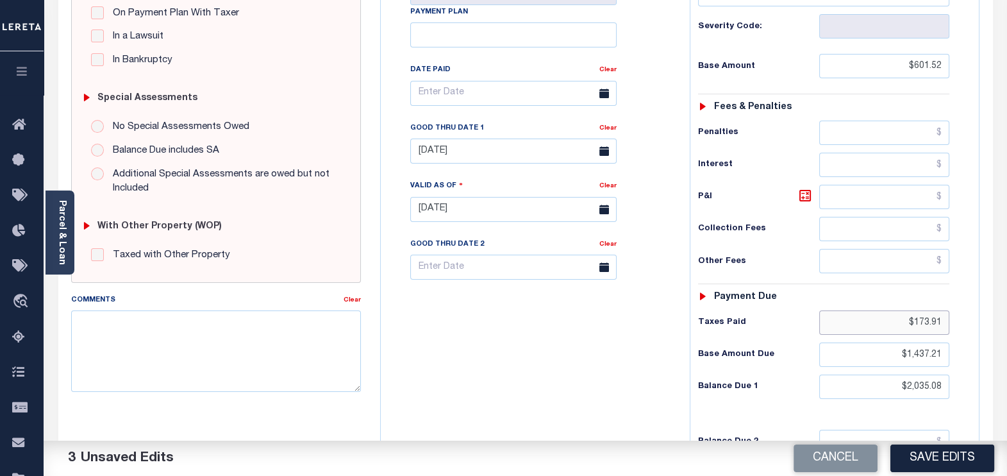
drag, startPoint x: 896, startPoint y: 316, endPoint x: 959, endPoint y: 318, distance: 63.5
click at [959, 318] on div "Tax Status Status - Select Status Code -" at bounding box center [828, 203] width 277 height 566
drag, startPoint x: 889, startPoint y: 353, endPoint x: 979, endPoint y: 362, distance: 90.8
click at [979, 362] on div "TX STATE County - TX TAX TYPE 4030000031700 TAX ID - LOAN SEVERITY CODE - WORK …" at bounding box center [679, 209] width 618 height 825
drag, startPoint x: 898, startPoint y: 380, endPoint x: 941, endPoint y: 380, distance: 43.6
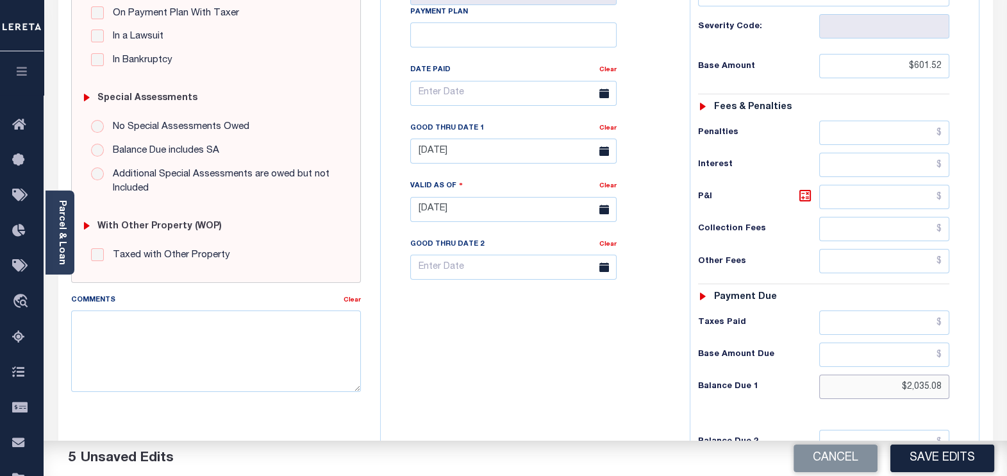
click at [941, 380] on input "$2,035.08" at bounding box center [884, 386] width 130 height 24
paste input "887.85"
type input "$887.85"
click at [803, 193] on icon at bounding box center [804, 195] width 15 height 15
type input "$286.33"
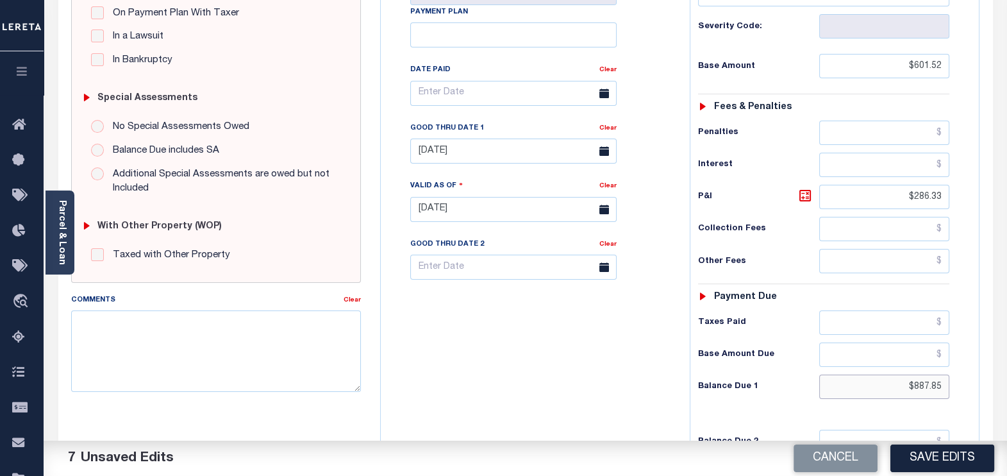
drag, startPoint x: 902, startPoint y: 388, endPoint x: 941, endPoint y: 385, distance: 38.6
click at [941, 385] on input "$887.85" at bounding box center [884, 386] width 130 height 24
paste input "73.39"
type input "$873.39"
drag, startPoint x: 906, startPoint y: 190, endPoint x: 946, endPoint y: 197, distance: 41.0
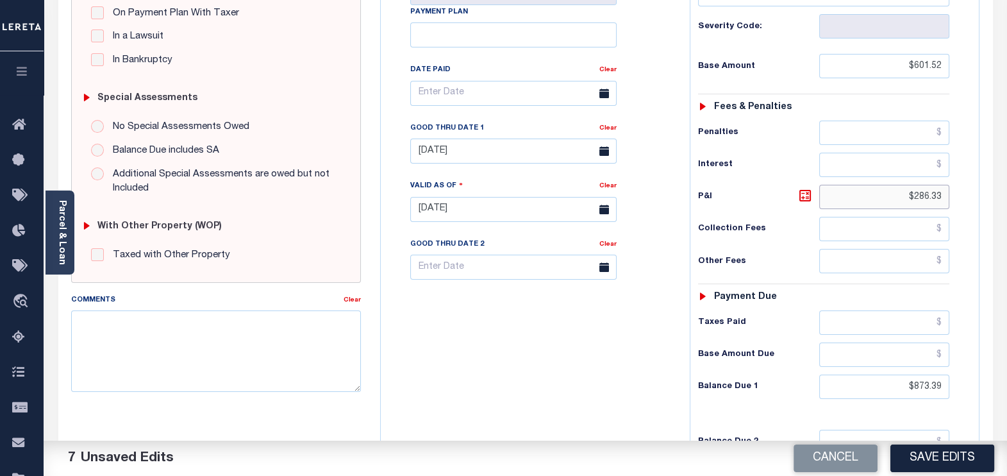
click at [946, 197] on input "$286.33" at bounding box center [884, 197] width 130 height 24
click at [806, 193] on icon at bounding box center [804, 195] width 15 height 15
type input "$271.87"
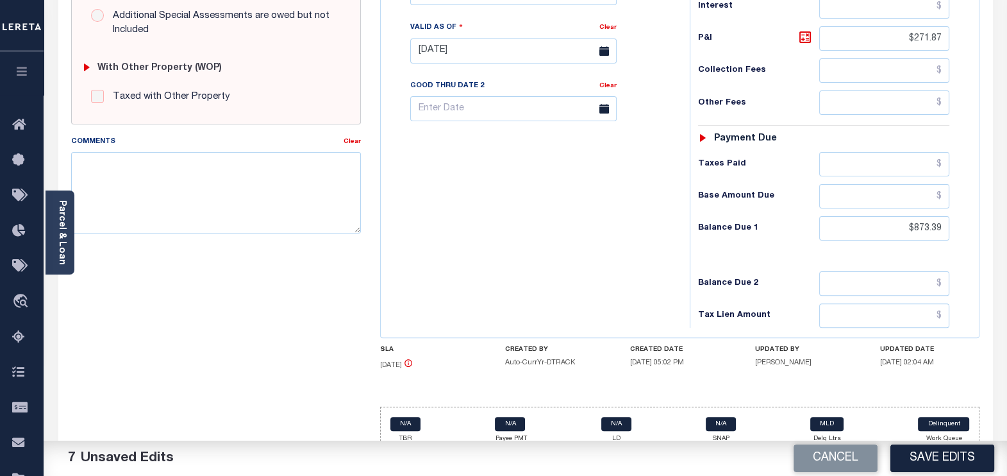
scroll to position [492, 0]
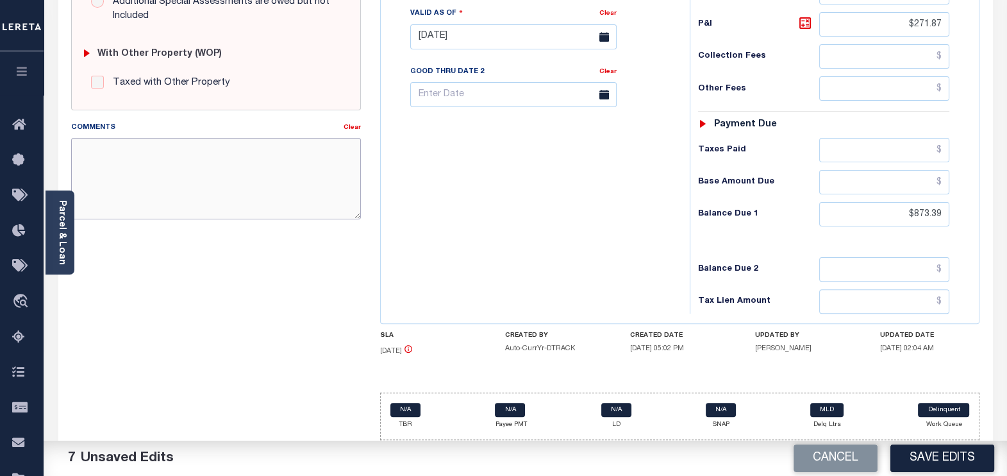
click at [192, 170] on textarea "Comments" at bounding box center [216, 178] width 290 height 81
type textarea "Tax information verified through website that taxes are delinquent"
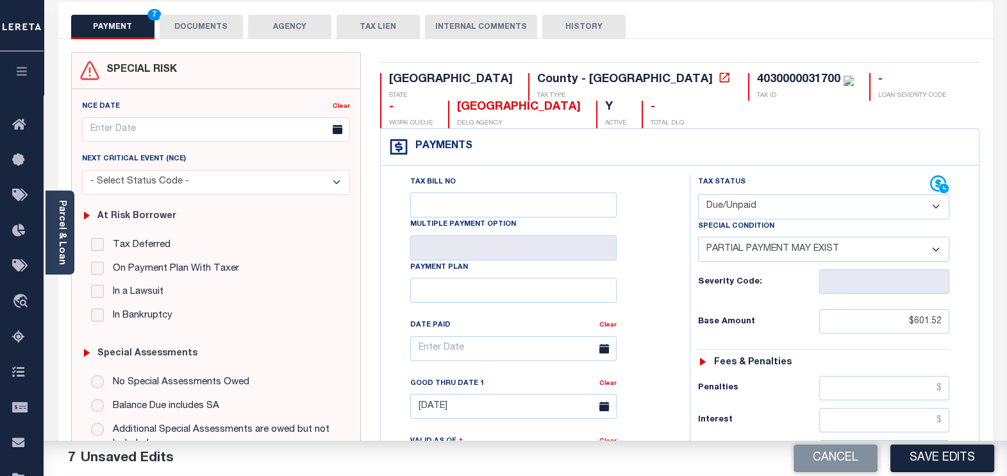
scroll to position [0, 0]
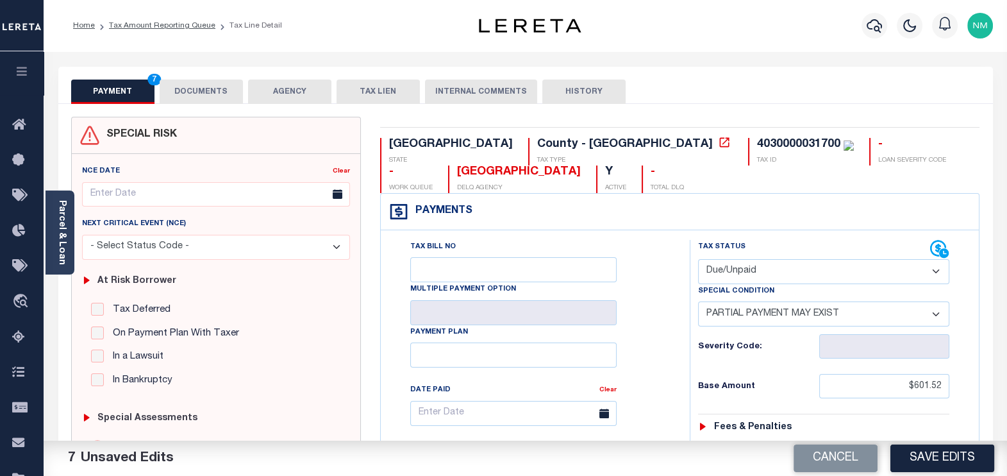
click at [195, 87] on button "DOCUMENTS" at bounding box center [201, 91] width 83 height 24
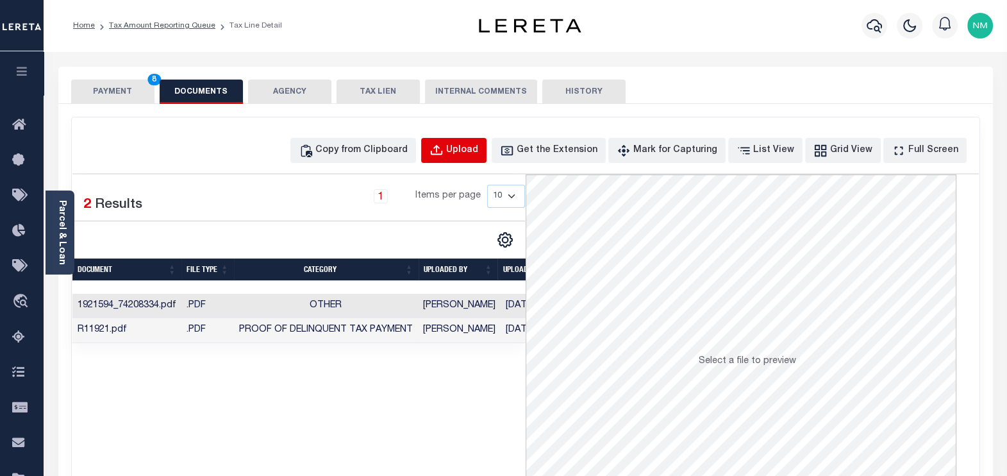
click at [470, 144] on button "Upload" at bounding box center [453, 150] width 65 height 25
select select "POP"
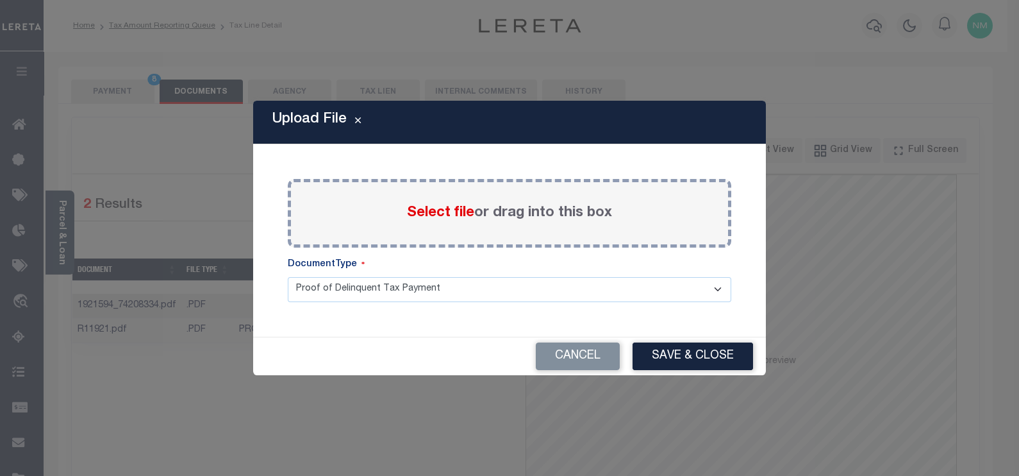
click at [442, 208] on span "Select file" at bounding box center [440, 213] width 67 height 14
click at [0, 0] on input "Select file or drag into this box" at bounding box center [0, 0] width 0 height 0
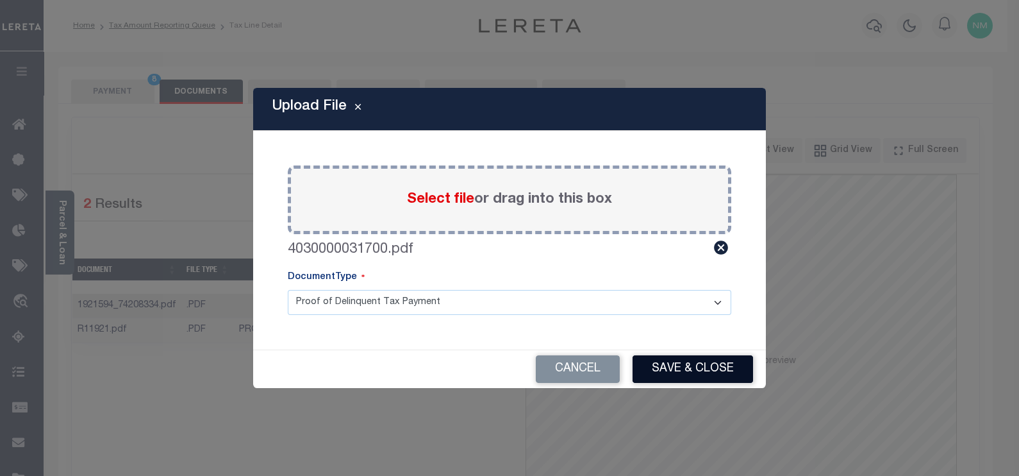
click at [674, 363] on button "Save & Close" at bounding box center [693, 369] width 120 height 28
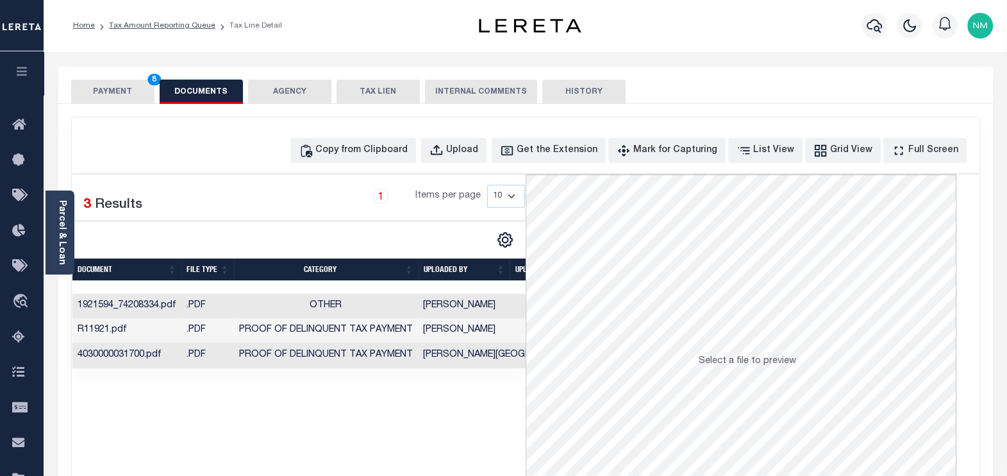
click at [93, 94] on button "PAYMENT 8" at bounding box center [112, 91] width 83 height 24
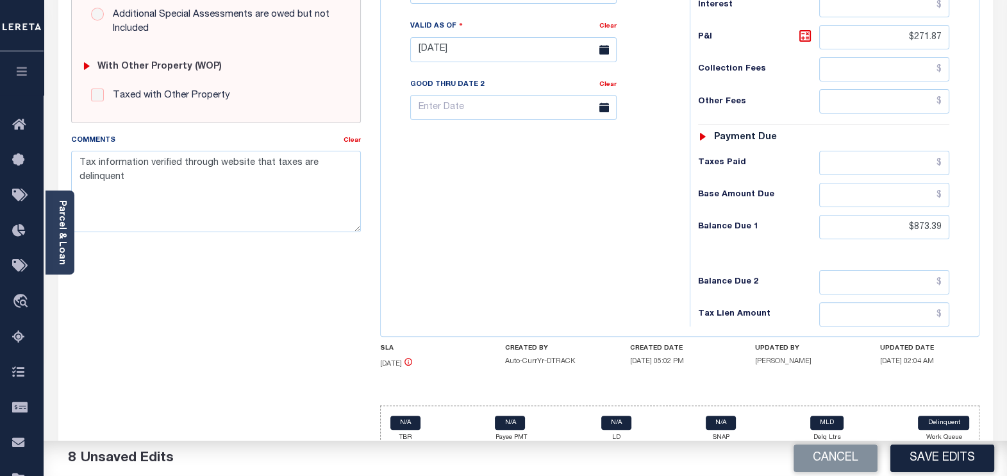
scroll to position [481, 0]
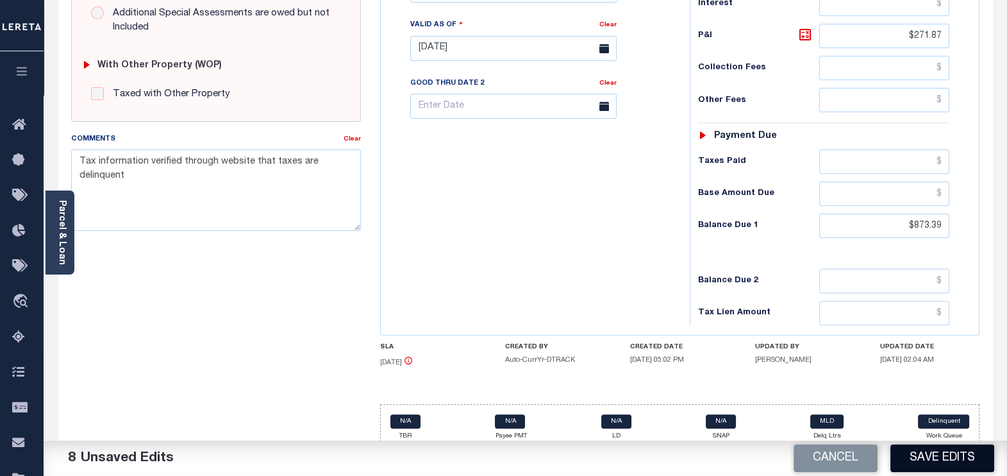
click at [936, 451] on button "Save Edits" at bounding box center [942, 458] width 104 height 28
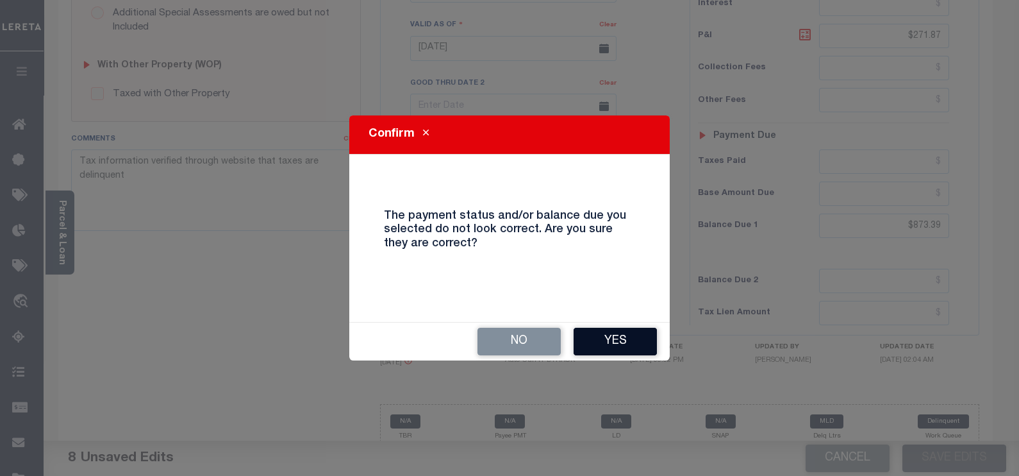
click at [597, 342] on button "Yes" at bounding box center [615, 341] width 83 height 28
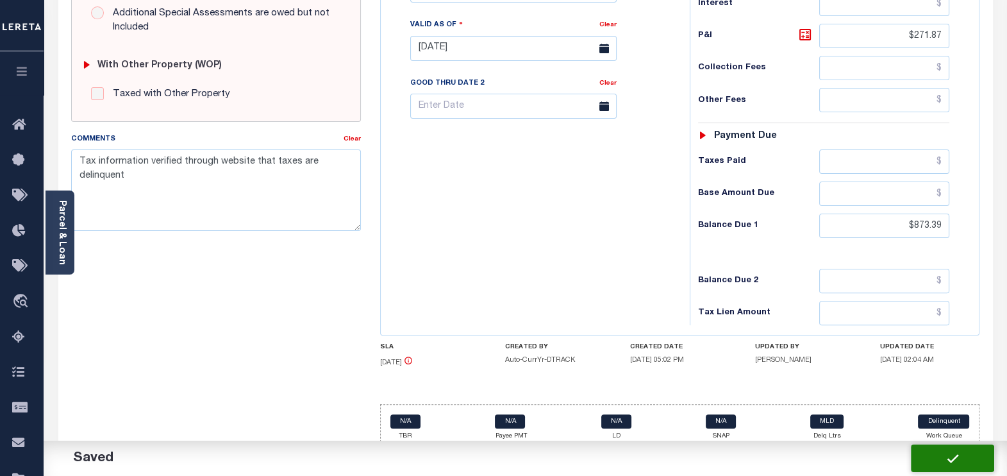
checkbox input "false"
type input "$601.52"
type input "$271.87"
type input "$873.39"
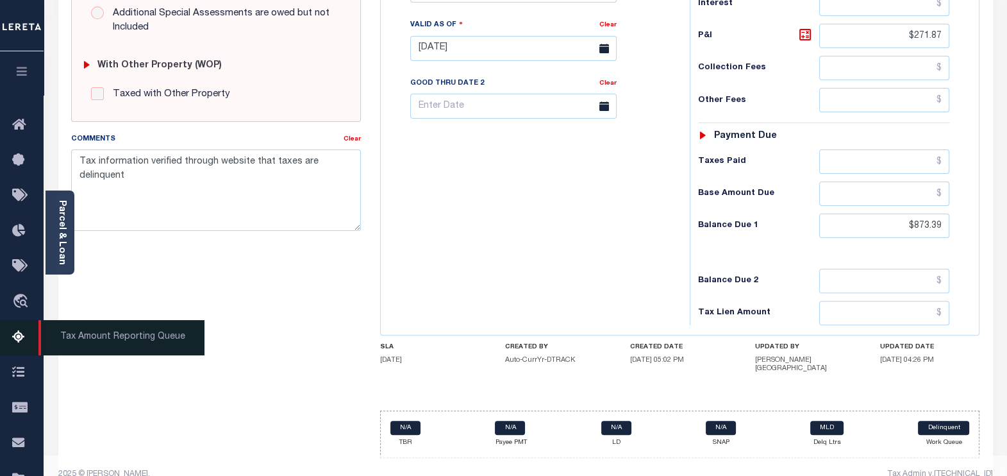
click at [101, 326] on span "Tax Amount Reporting Queue" at bounding box center [121, 337] width 166 height 35
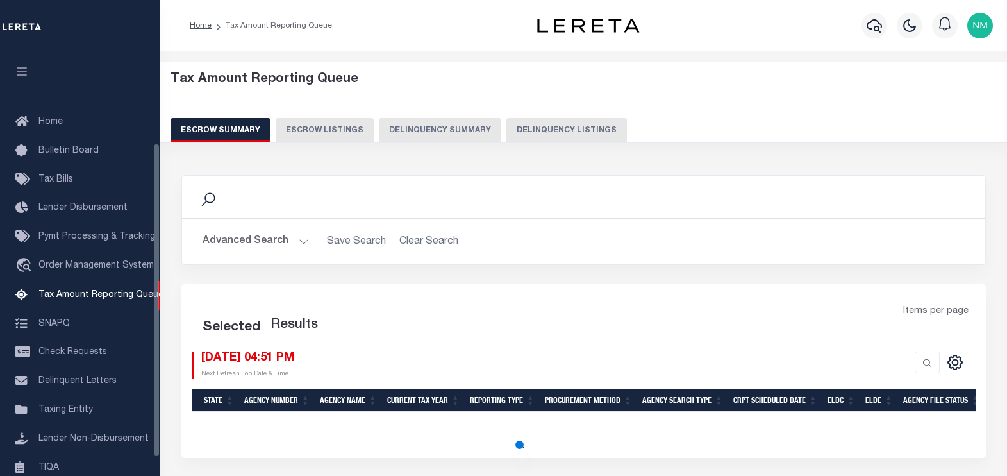
click at [522, 124] on button "Delinquency Listings" at bounding box center [566, 130] width 120 height 24
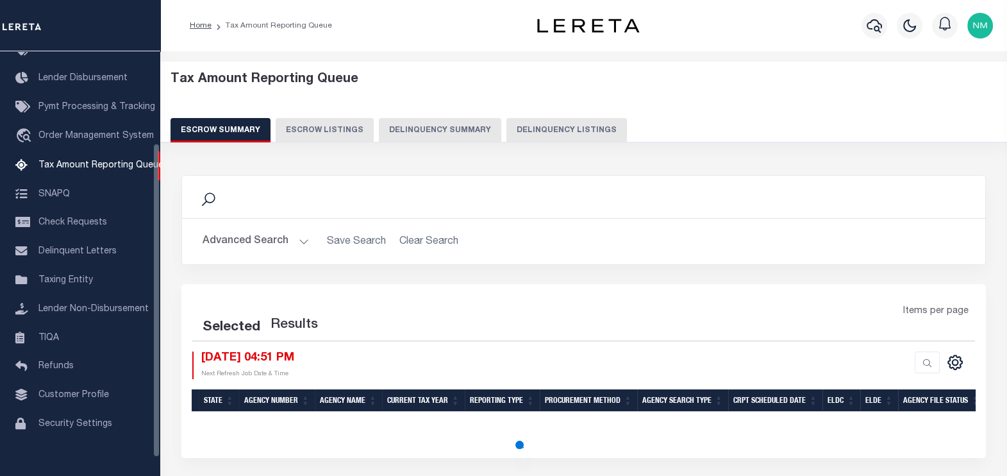
select select "100"
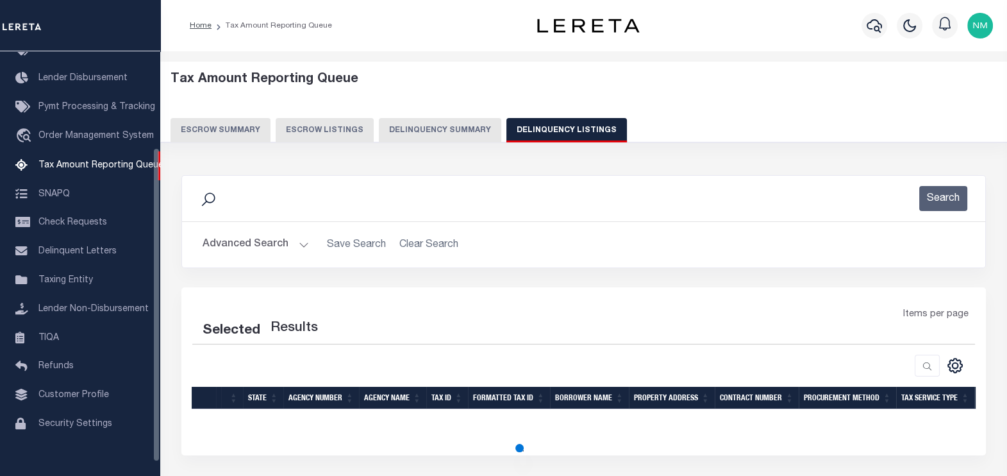
select select "100"
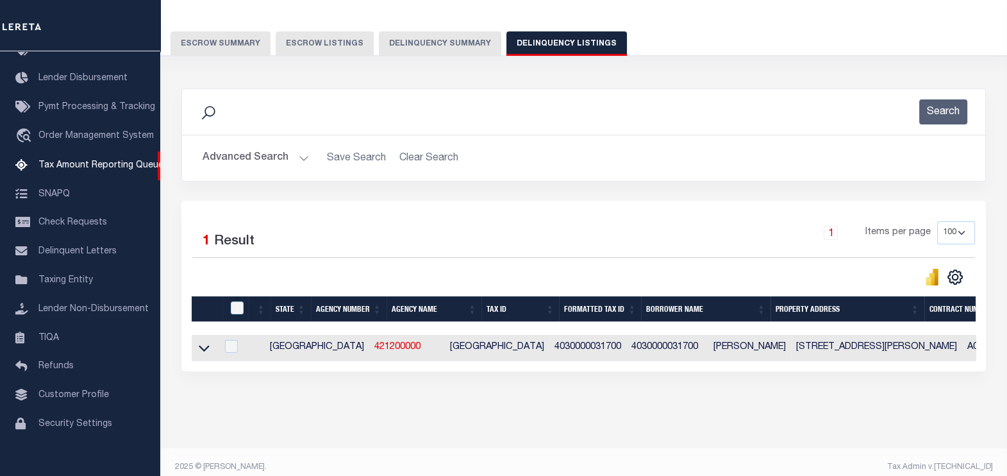
scroll to position [106, 0]
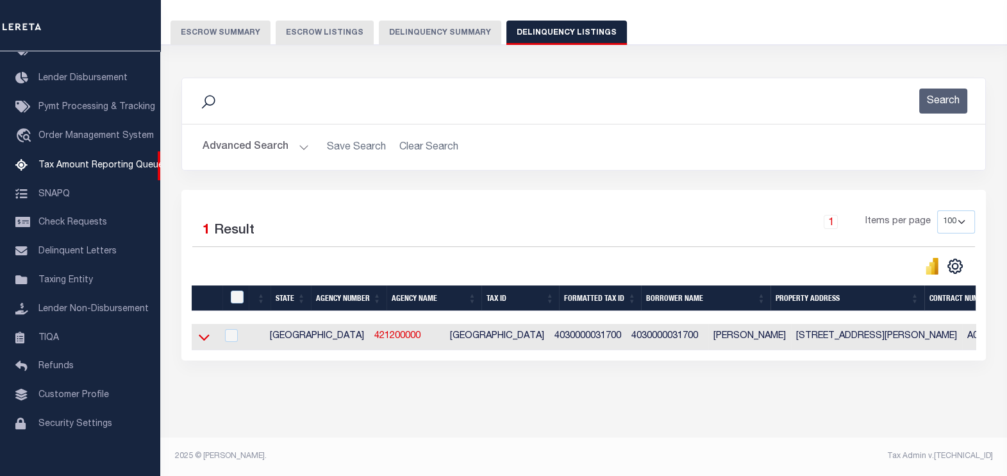
click at [205, 330] on icon at bounding box center [204, 336] width 11 height 13
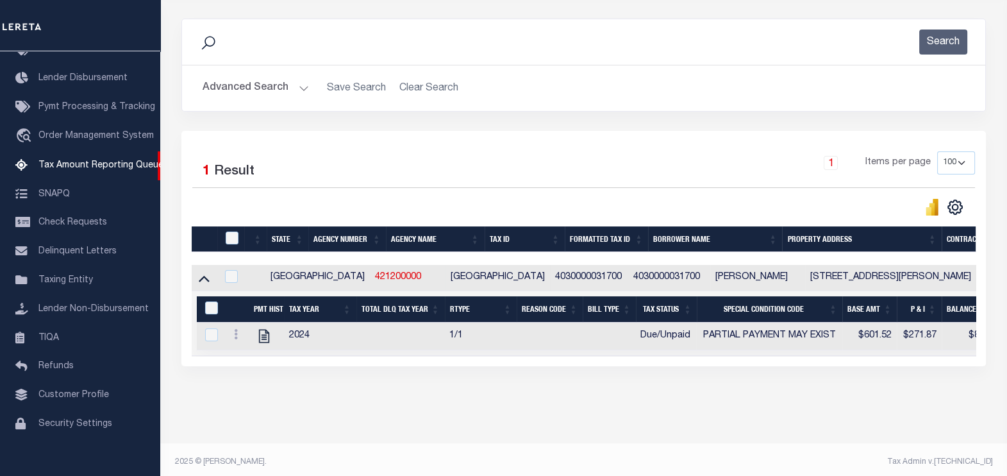
scroll to position [171, 0]
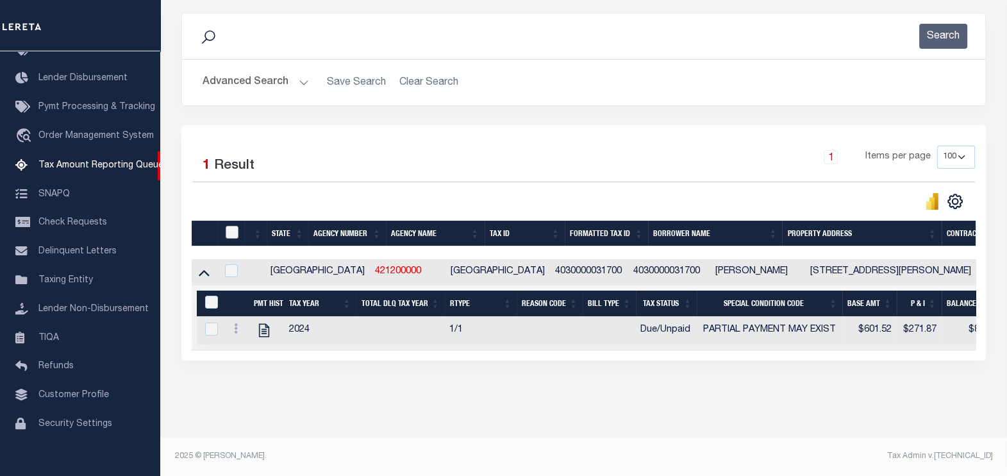
click at [229, 226] on input "checkbox" at bounding box center [232, 232] width 13 height 13
checkbox input "true"
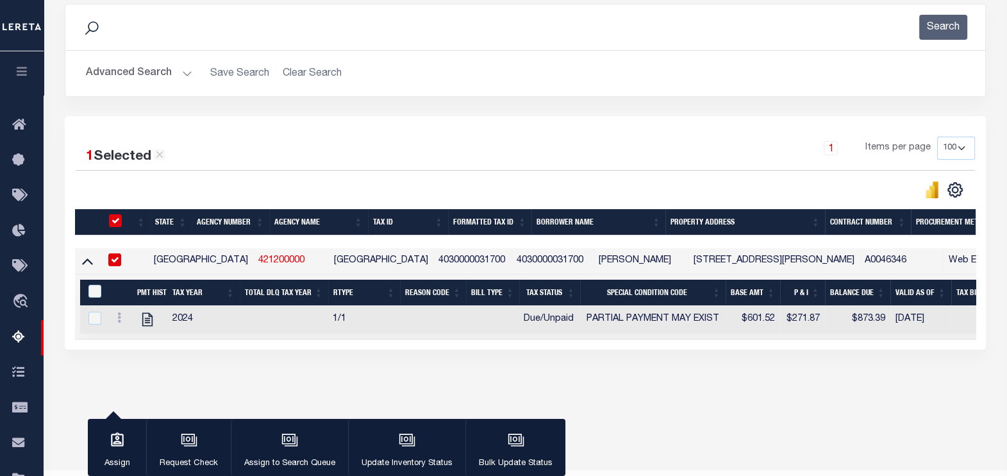
scroll to position [169, 0]
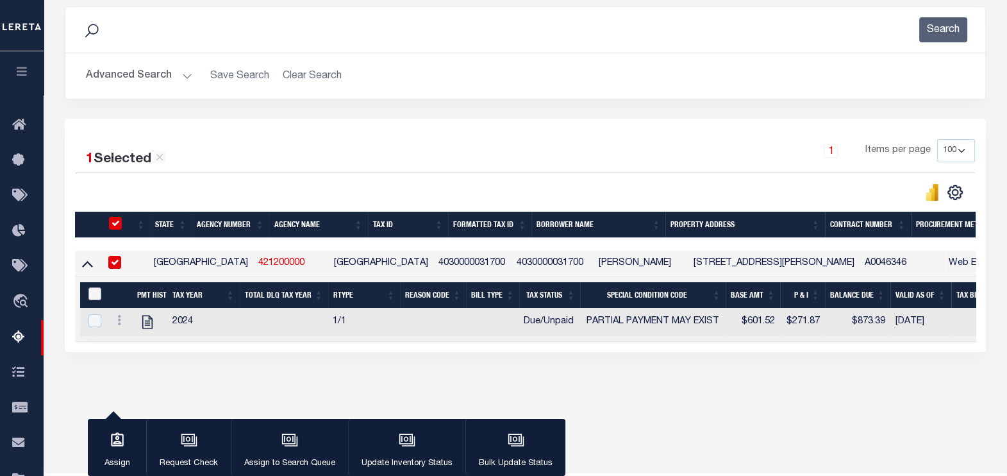
click at [95, 299] on input "&nbsp;" at bounding box center [94, 293] width 13 height 13
checkbox input "true"
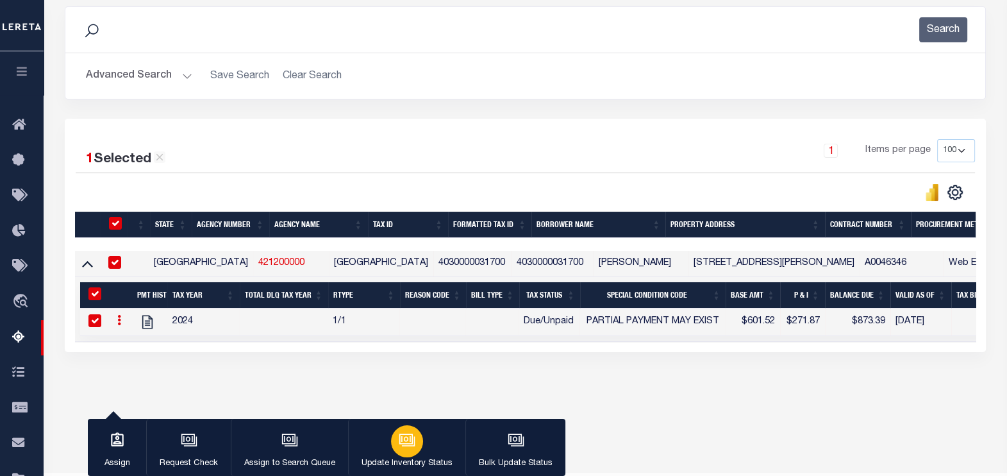
click at [397, 449] on div "button" at bounding box center [407, 441] width 32 height 32
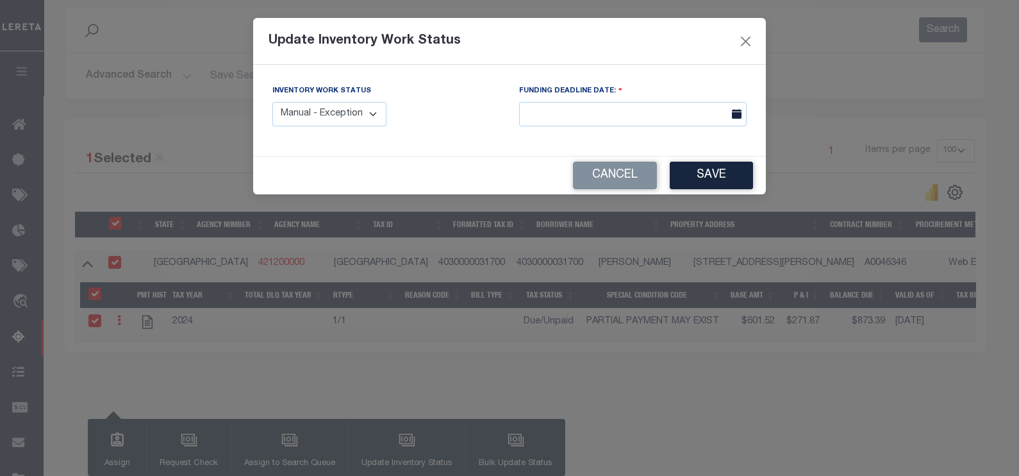
click at [327, 112] on select "Manual - Exception Pended - Awaiting Search Late Add Exception Completed" at bounding box center [329, 114] width 114 height 25
select select "4"
click at [272, 102] on select "Manual - Exception Pended - Awaiting Search Late Add Exception Completed" at bounding box center [329, 114] width 114 height 25
click at [702, 184] on button "Save" at bounding box center [711, 175] width 83 height 28
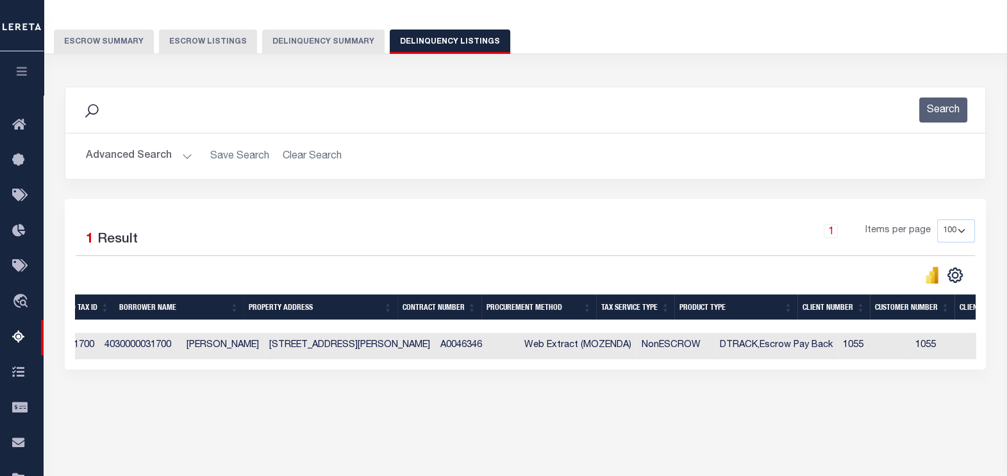
scroll to position [0, 0]
